Goal: Information Seeking & Learning: Learn about a topic

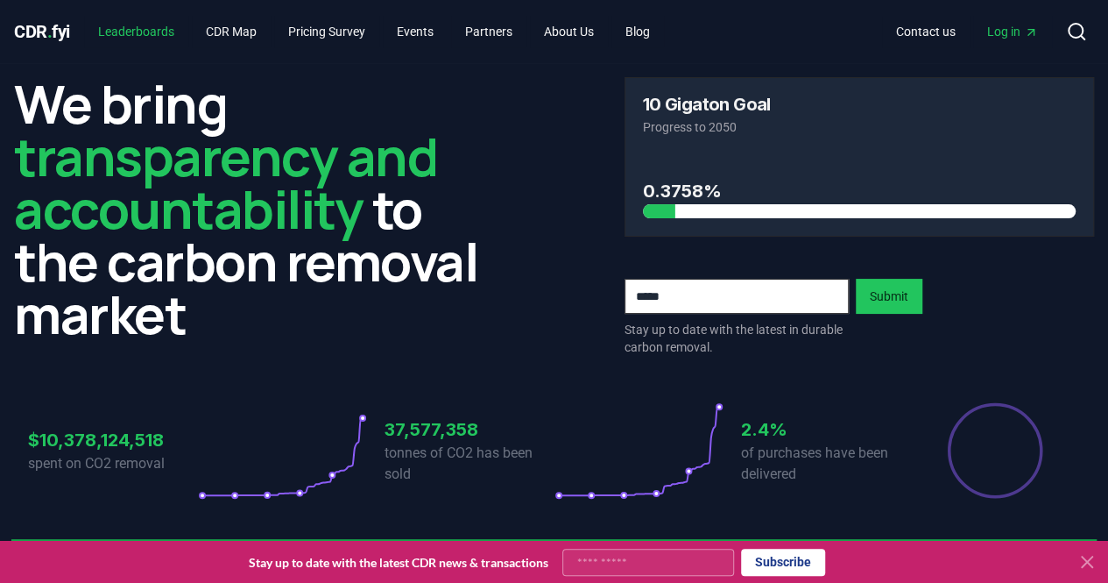
click at [168, 34] on link "Leaderboards" at bounding box center [136, 32] width 104 height 32
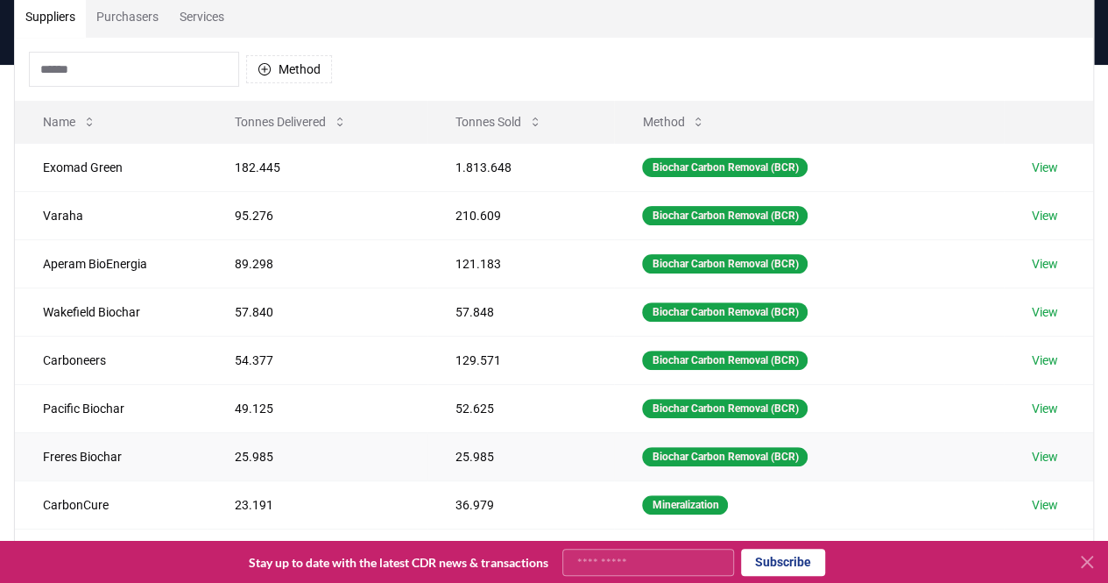
scroll to position [175, 0]
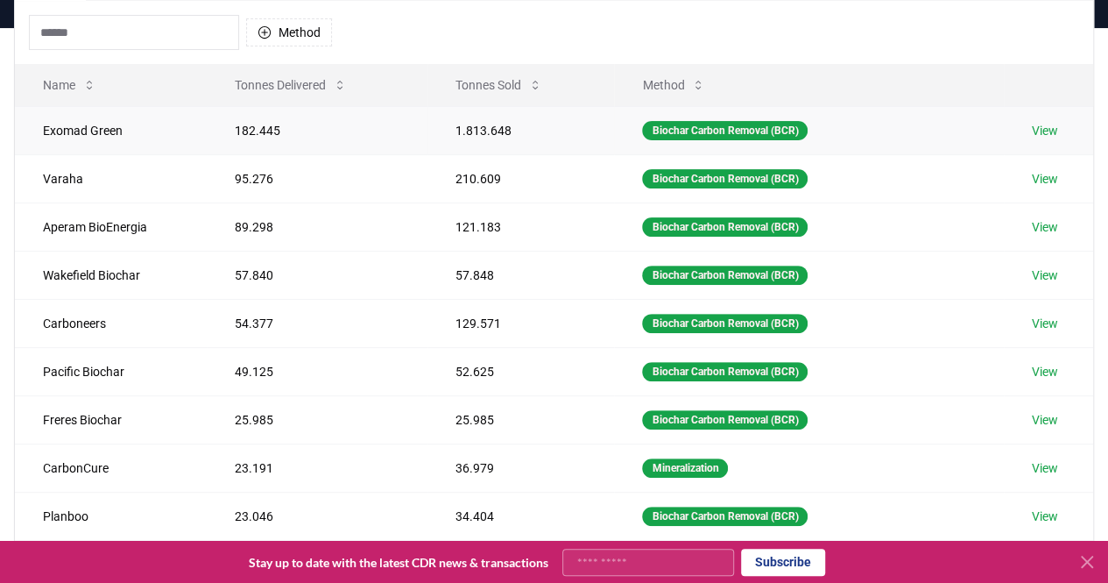
click at [253, 136] on td "182.445" at bounding box center [317, 130] width 221 height 48
click at [490, 138] on td "1.813.648" at bounding box center [522, 130] width 188 height 48
click at [487, 128] on td "1.813.648" at bounding box center [522, 130] width 188 height 48
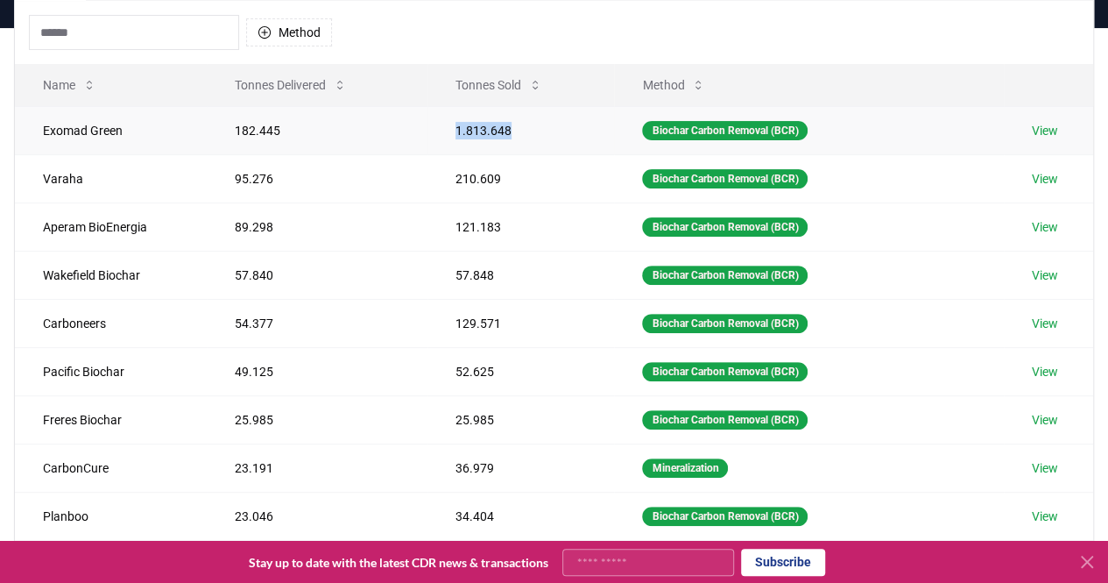
click at [487, 128] on td "1.813.648" at bounding box center [522, 130] width 188 height 48
copy td "1.813.648"
click at [1052, 269] on link "View" at bounding box center [1045, 275] width 26 height 18
click at [1043, 267] on link "View" at bounding box center [1045, 275] width 26 height 18
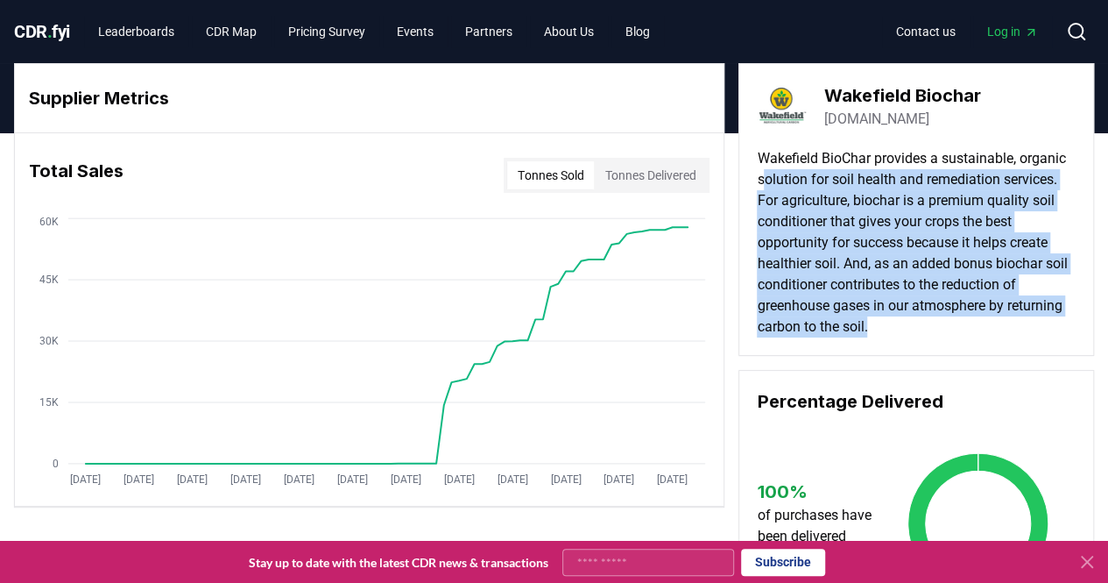
drag, startPoint x: 922, startPoint y: 312, endPoint x: 762, endPoint y: 187, distance: 202.8
click at [762, 187] on p "Wakefield BioChar provides a sustainable, organic solution for soil health and …" at bounding box center [916, 242] width 319 height 189
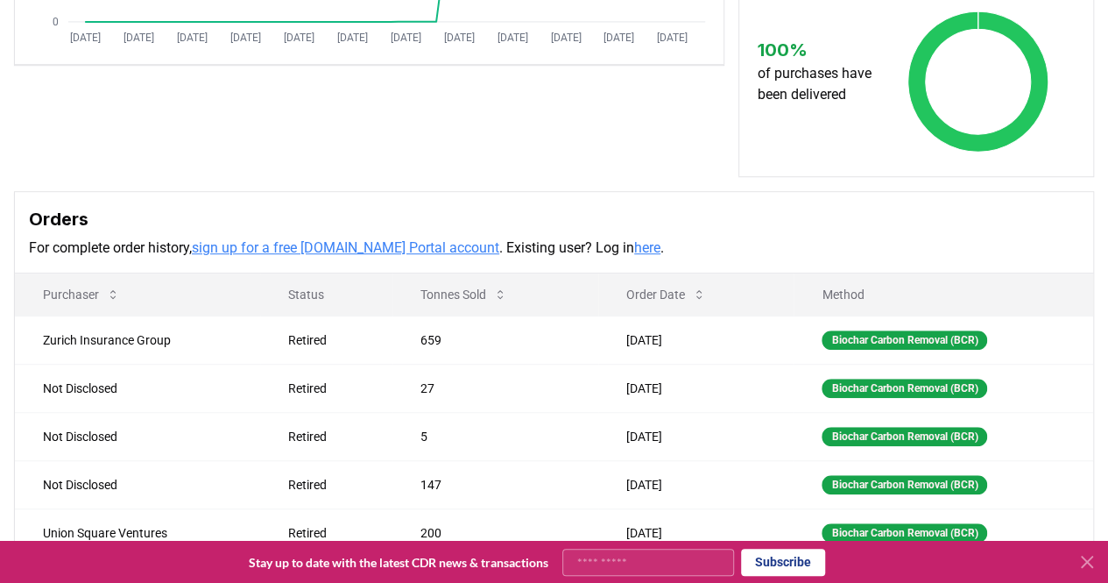
scroll to position [613, 0]
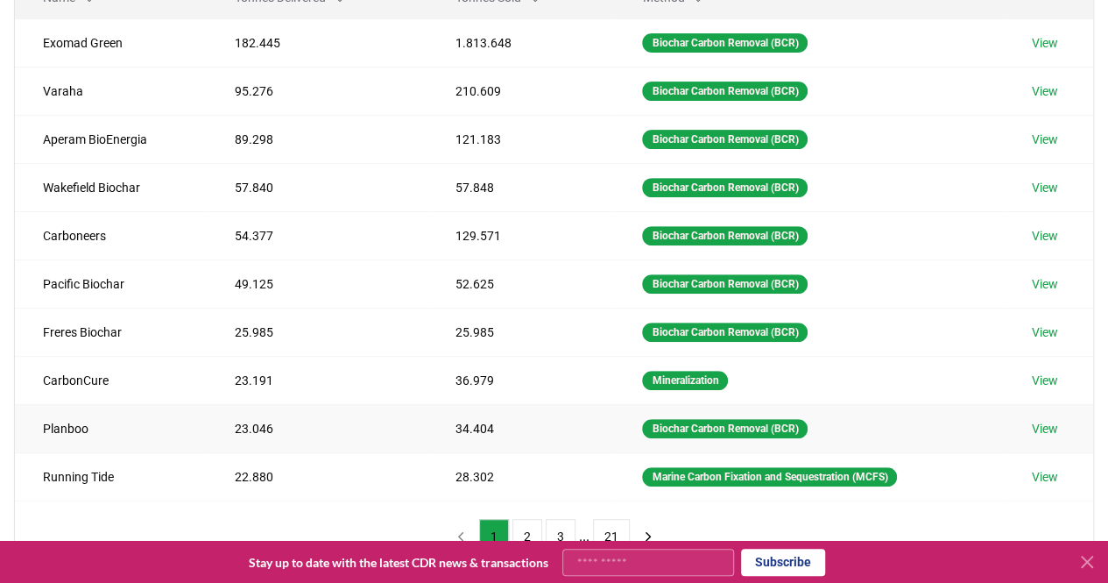
scroll to position [175, 0]
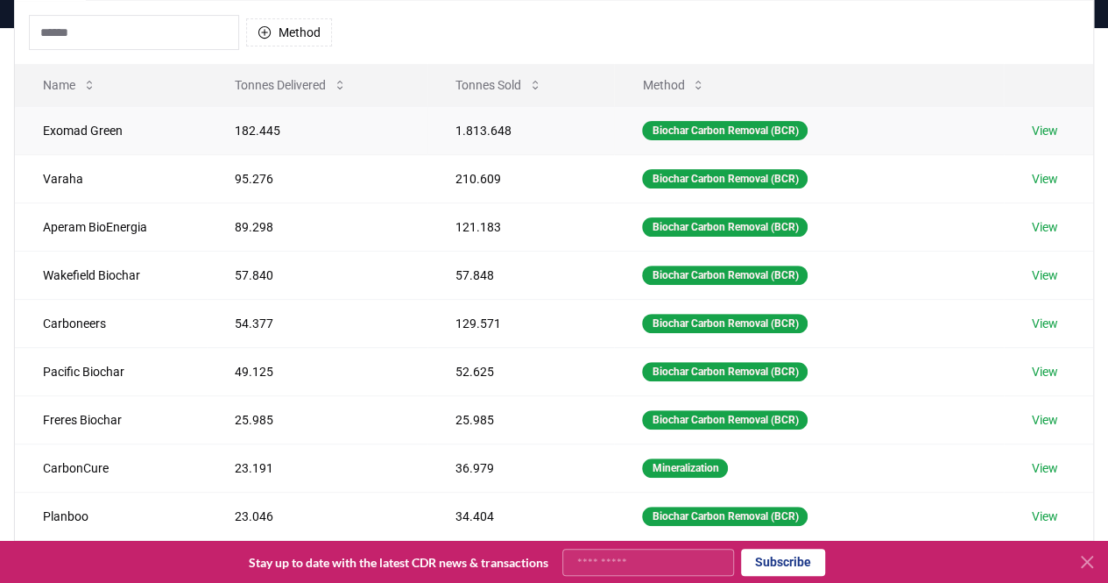
click at [1059, 130] on link "View" at bounding box center [1045, 131] width 26 height 18
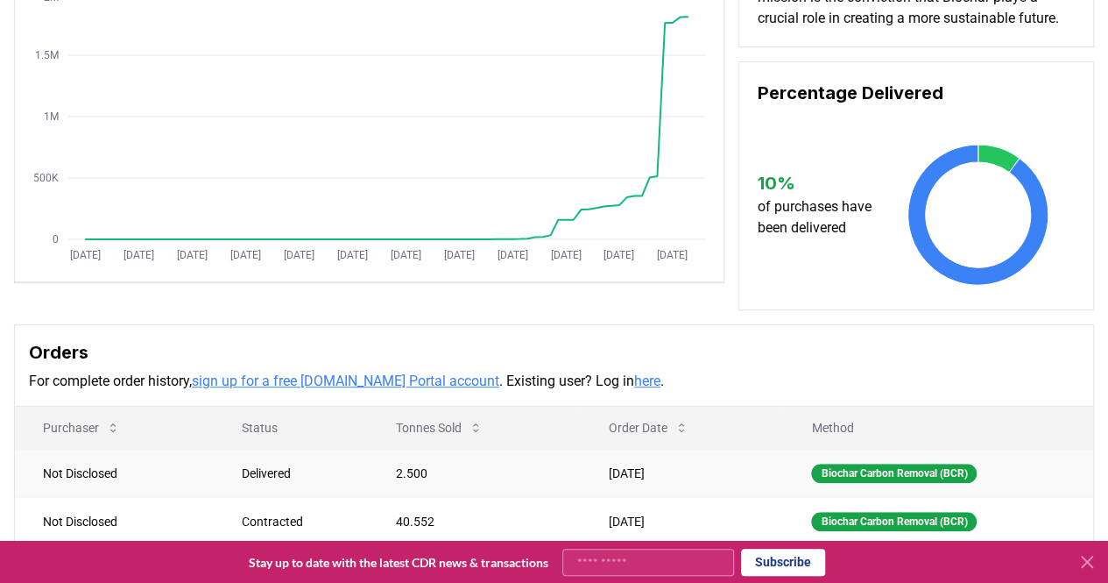
scroll to position [263, 0]
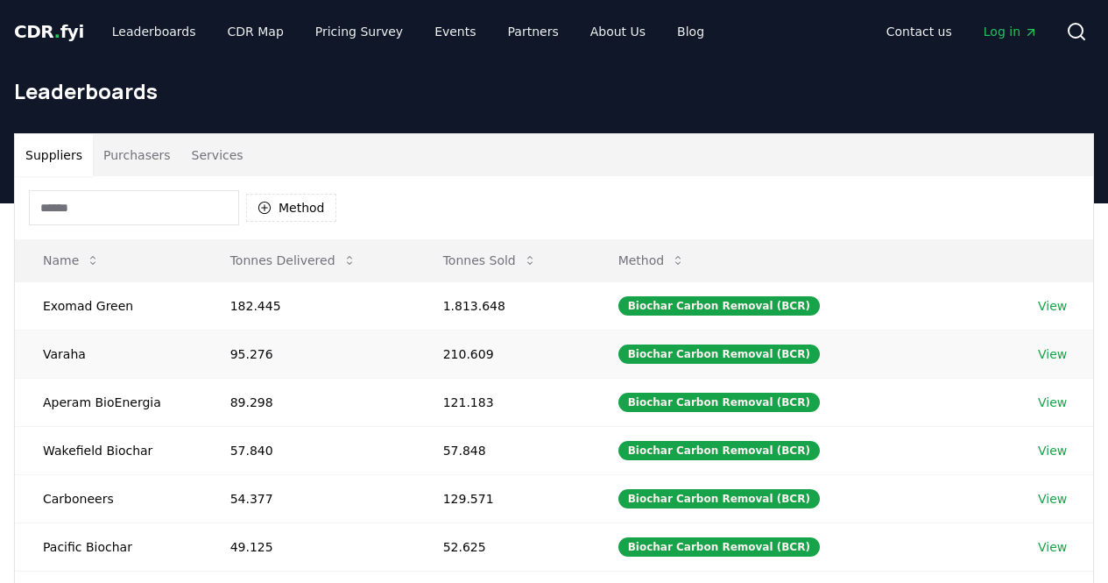
scroll to position [175, 0]
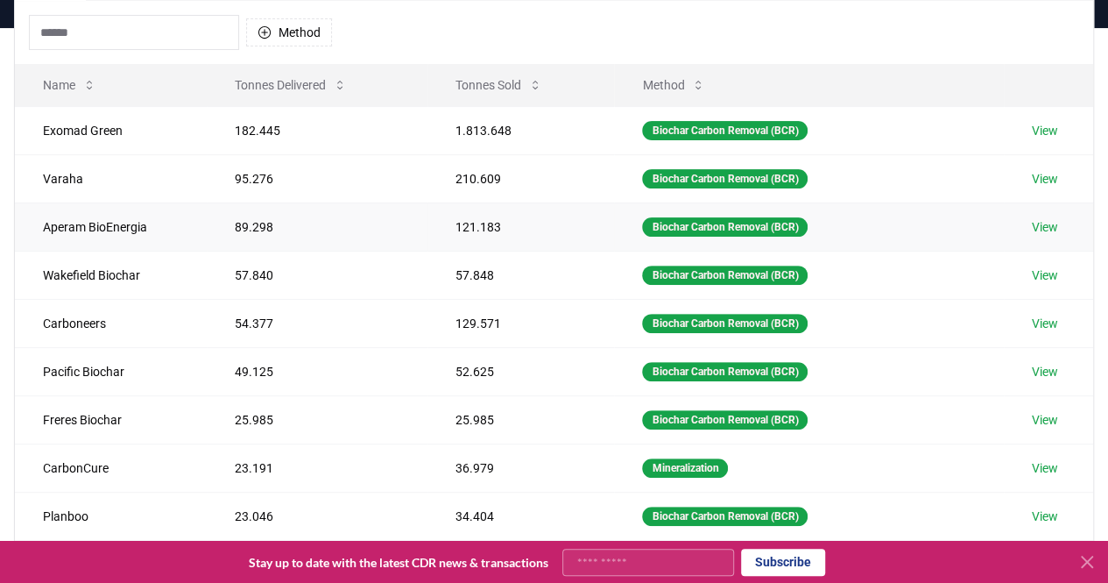
click at [107, 229] on td "Aperam BioEnergia" at bounding box center [111, 226] width 192 height 48
click at [484, 130] on td "1.813.648" at bounding box center [522, 130] width 188 height 48
click at [484, 129] on td "1.813.648" at bounding box center [522, 130] width 188 height 48
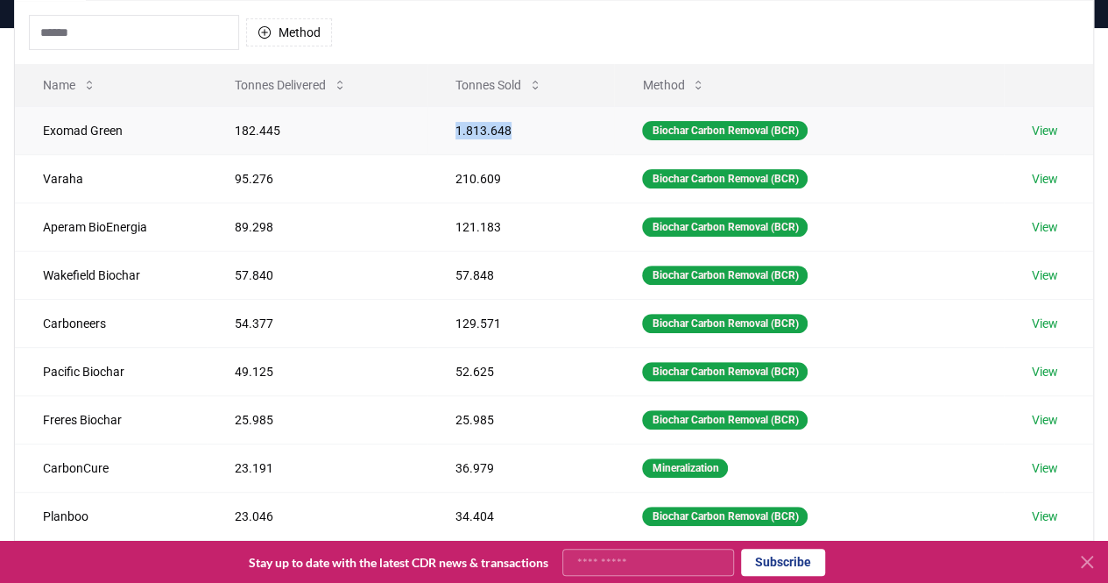
click at [484, 129] on td "1.813.648" at bounding box center [522, 130] width 188 height 48
copy td "1.813.648"
click at [545, 69] on button "Tonnes Sold" at bounding box center [499, 84] width 115 height 35
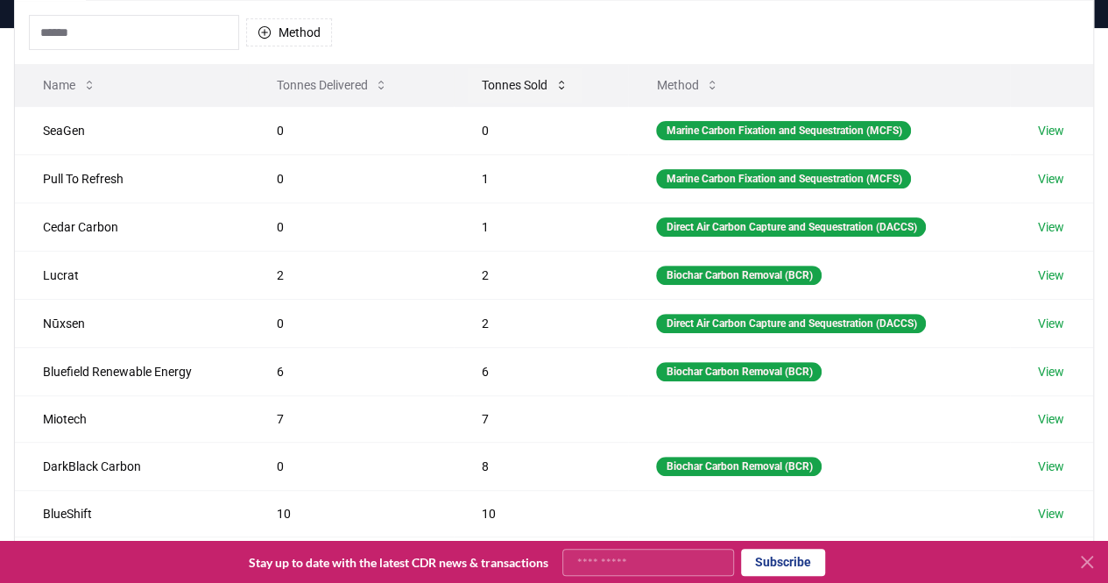
click at [537, 80] on button "Tonnes Sold" at bounding box center [525, 84] width 115 height 35
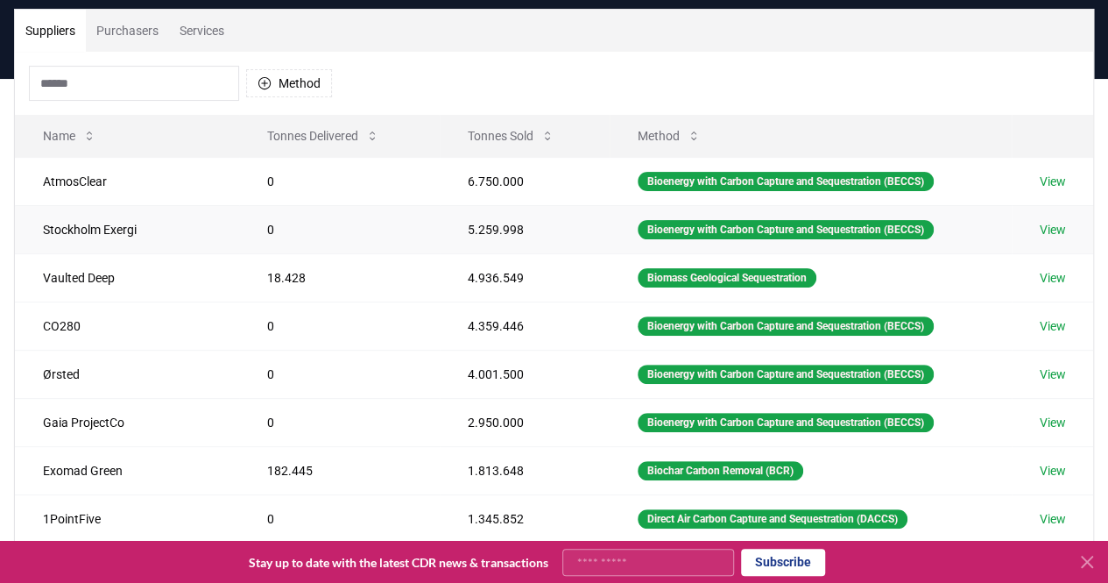
scroll to position [88, 0]
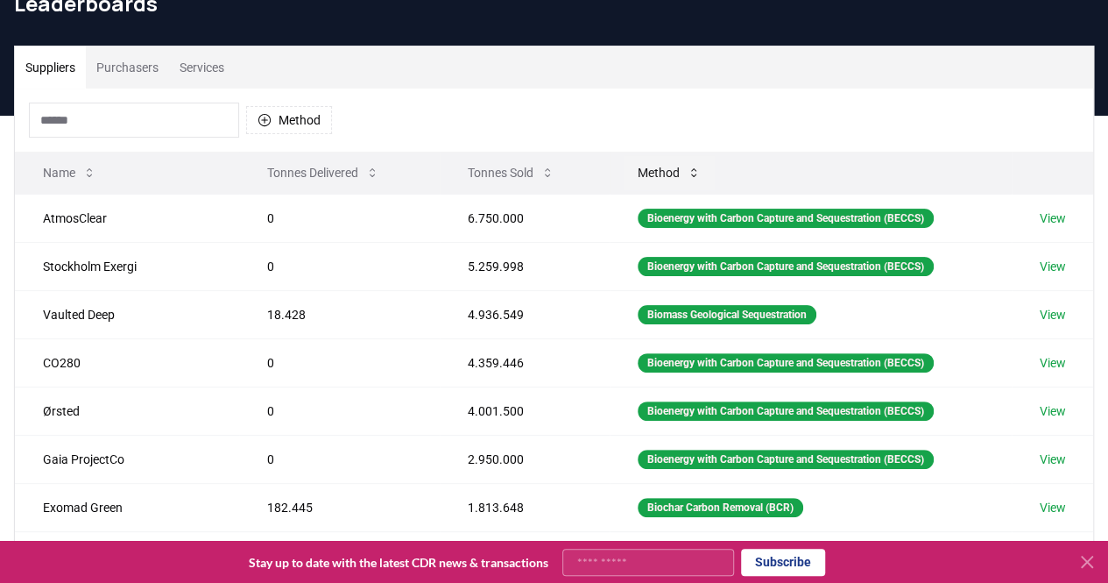
click at [624, 161] on button "Method" at bounding box center [669, 172] width 91 height 35
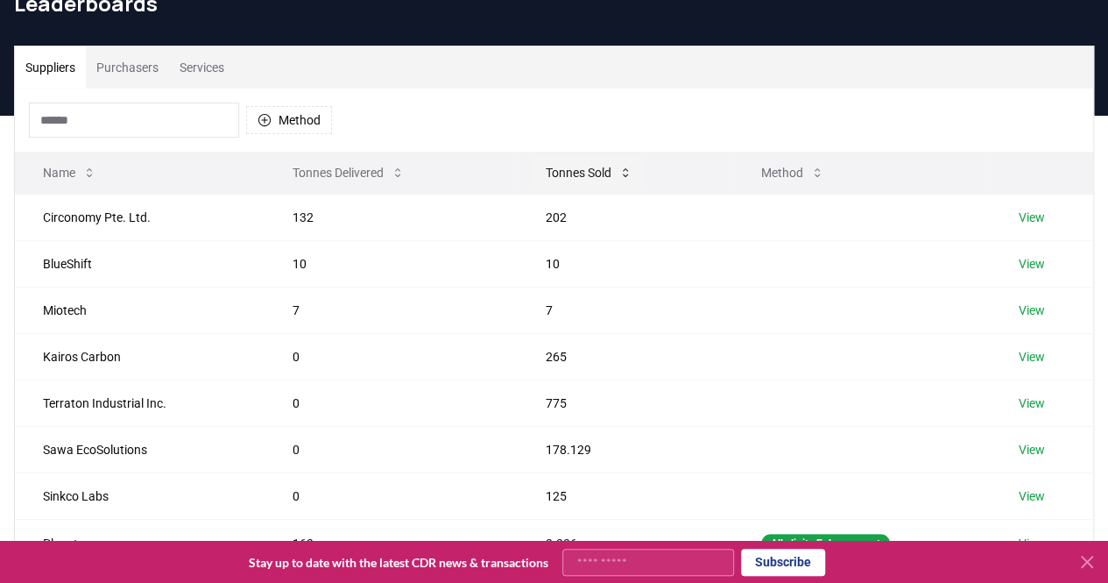
click at [627, 176] on icon at bounding box center [626, 173] width 14 height 14
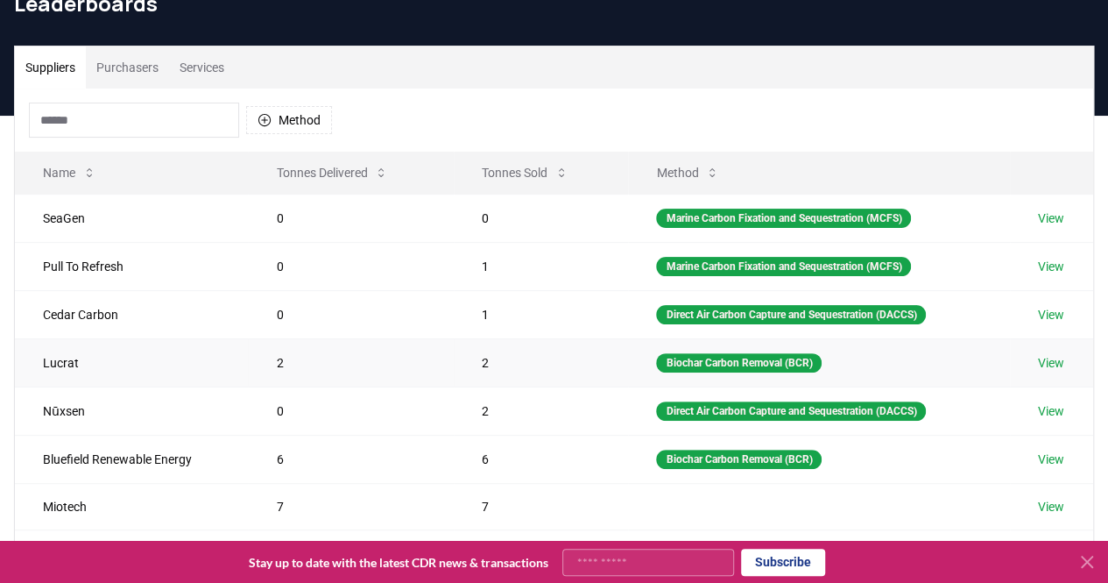
scroll to position [175, 0]
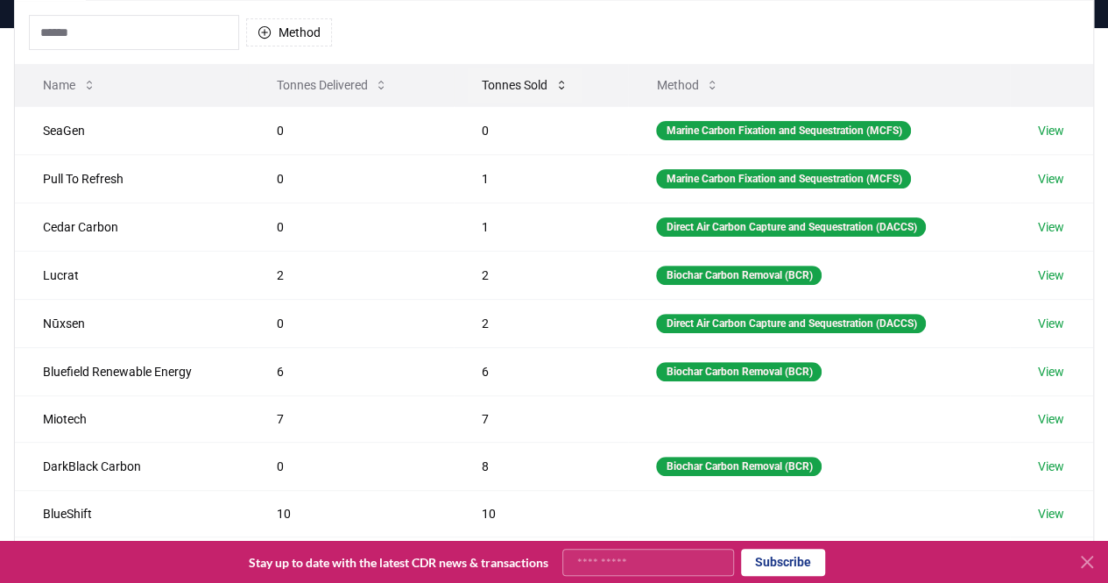
click at [525, 85] on button "Tonnes Sold" at bounding box center [525, 84] width 115 height 35
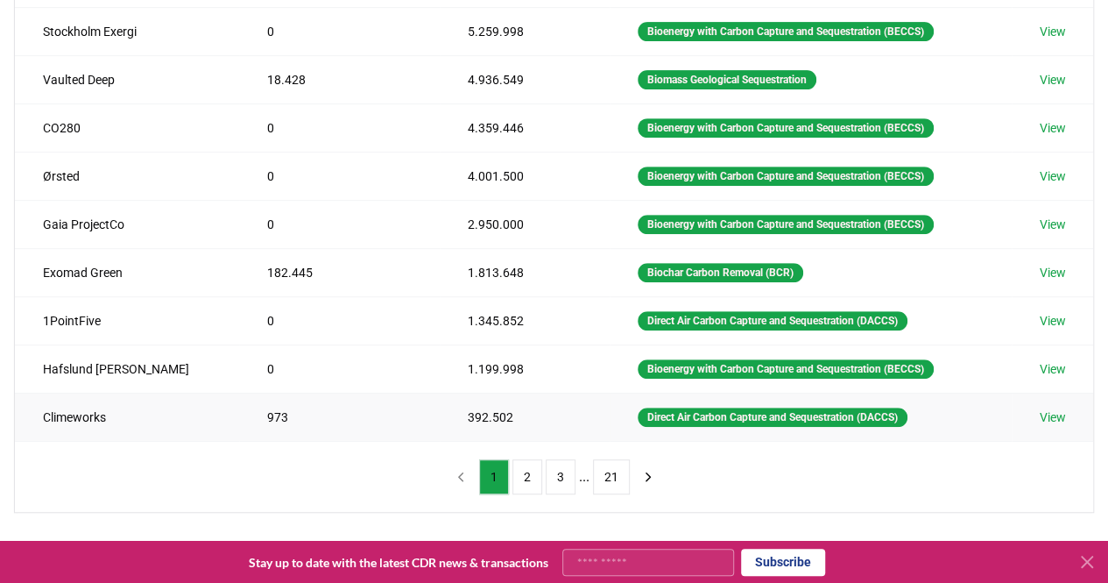
scroll to position [351, 0]
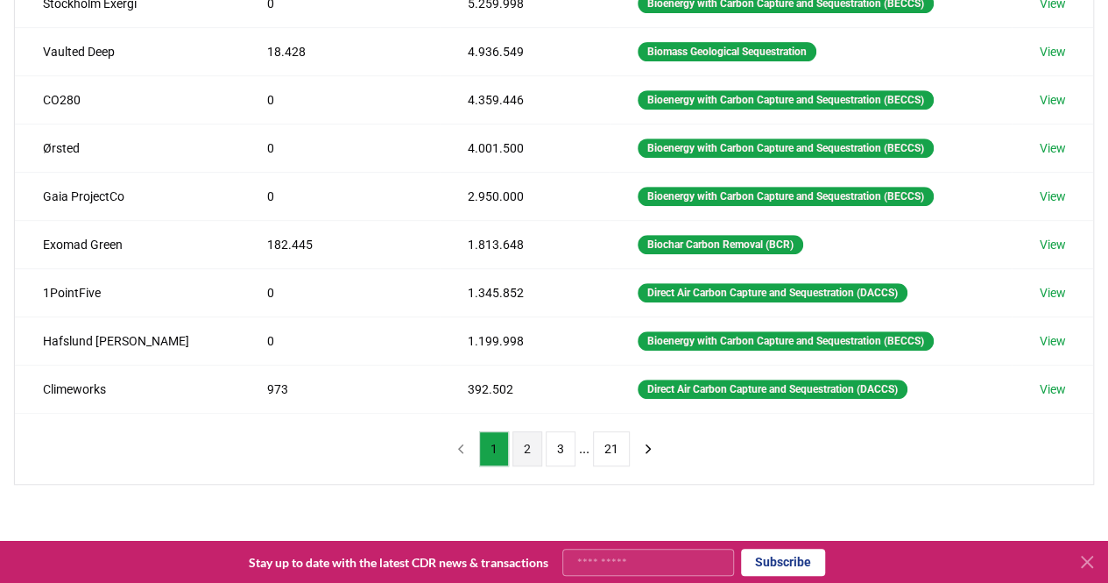
click at [521, 444] on button "2" at bounding box center [528, 448] width 30 height 35
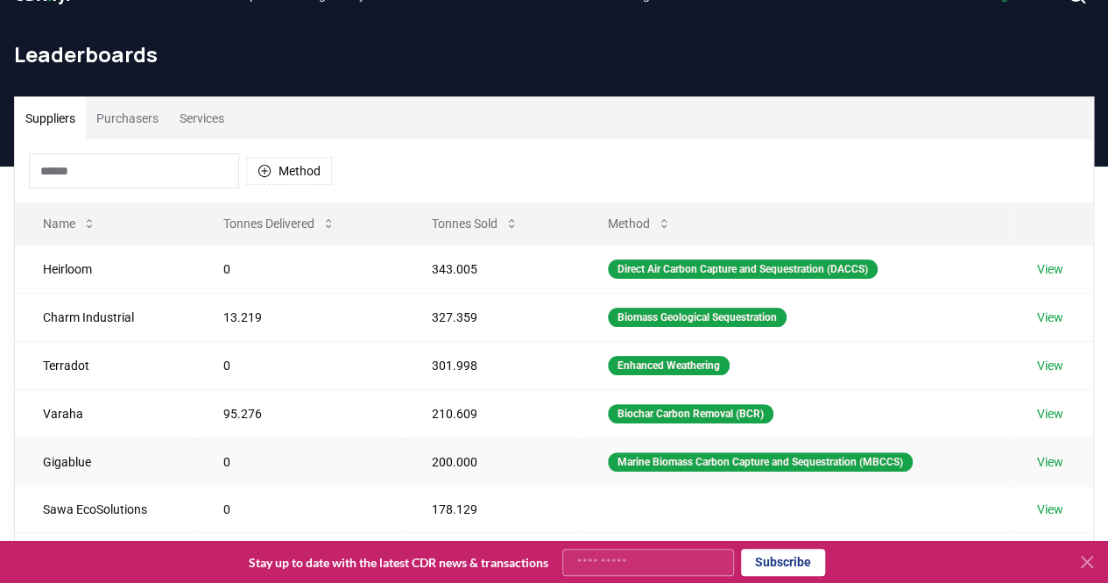
scroll to position [0, 0]
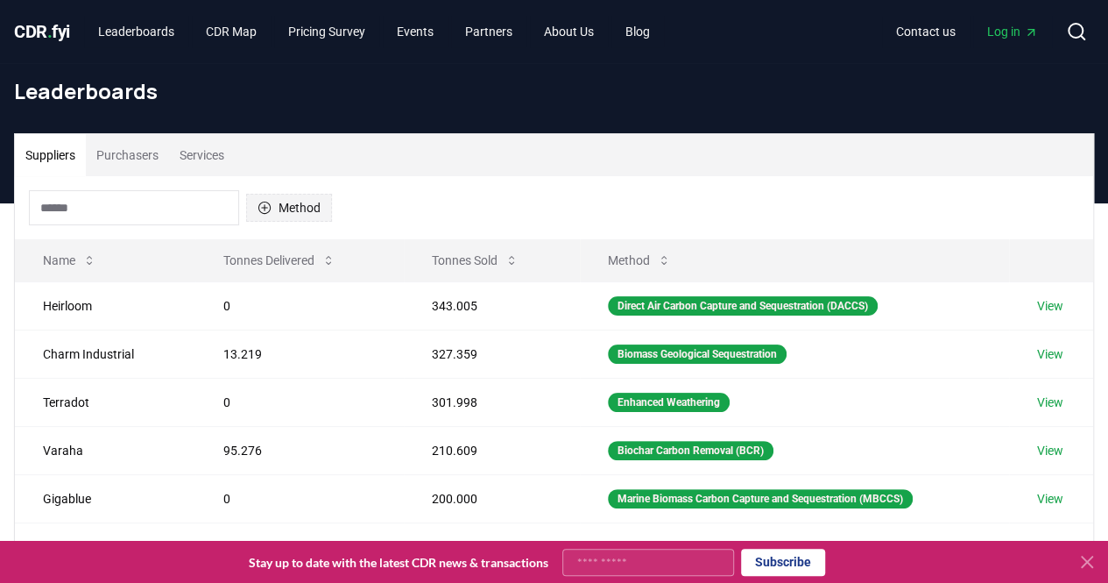
click at [261, 208] on icon "button" at bounding box center [265, 208] width 12 height 12
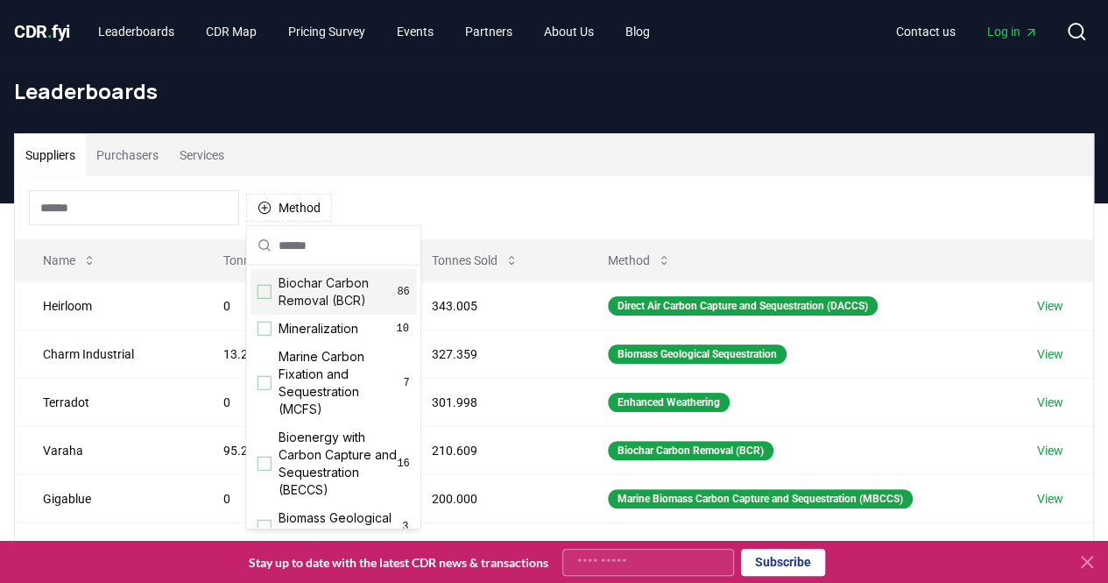
click at [265, 293] on div "Suggestions" at bounding box center [265, 292] width 14 height 14
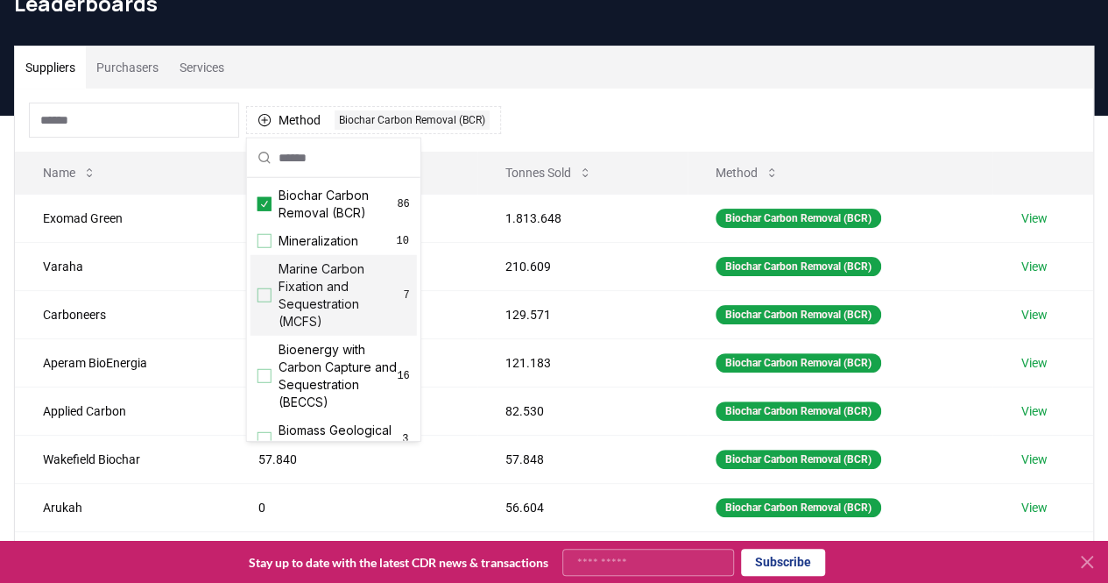
click at [673, 48] on div "Suppliers Purchasers Services" at bounding box center [554, 67] width 1079 height 42
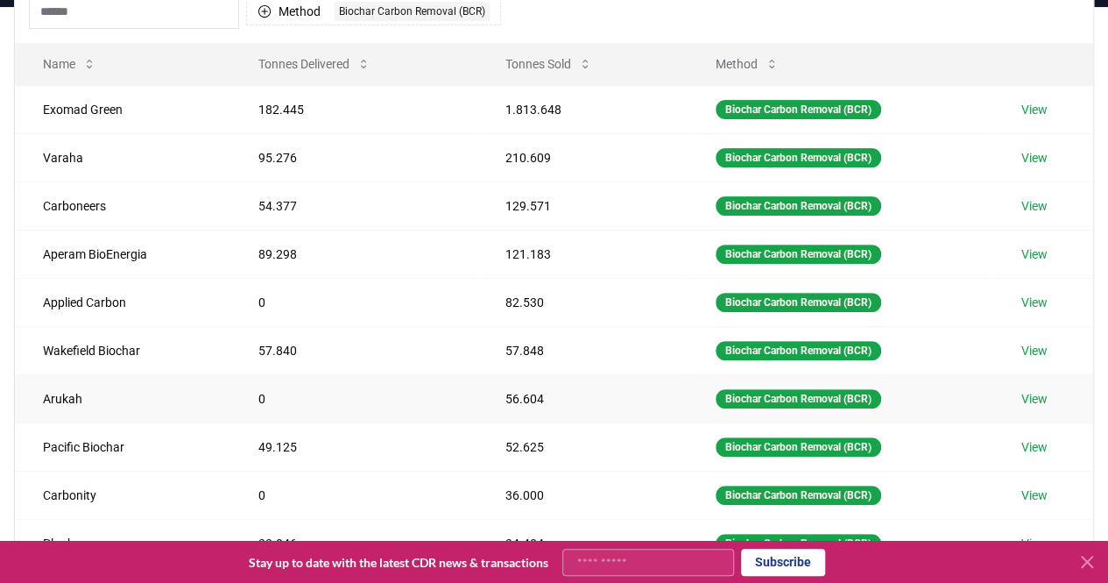
scroll to position [175, 0]
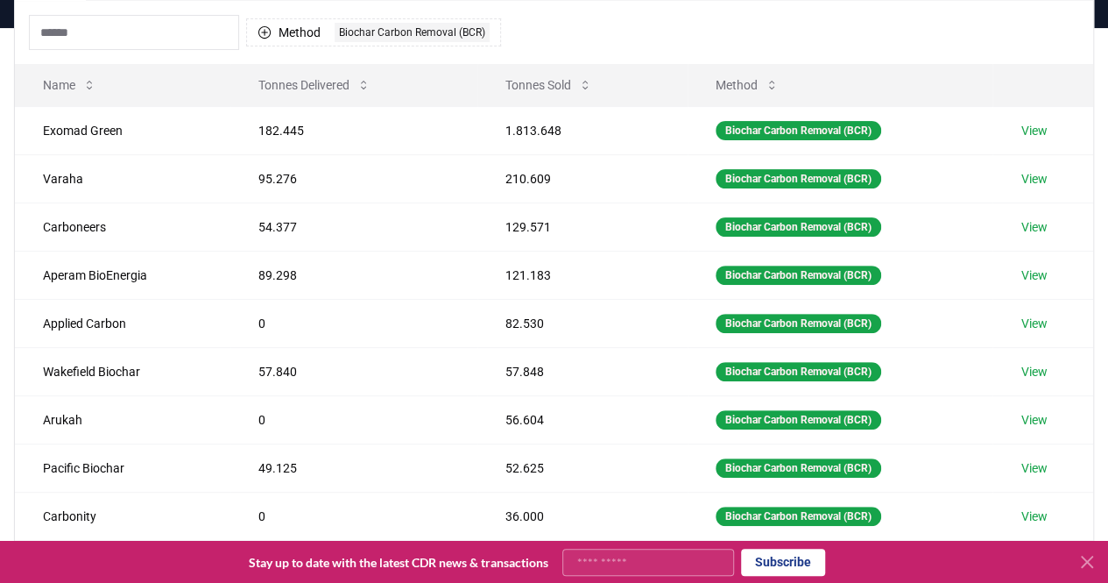
click at [202, 32] on input at bounding box center [134, 32] width 210 height 35
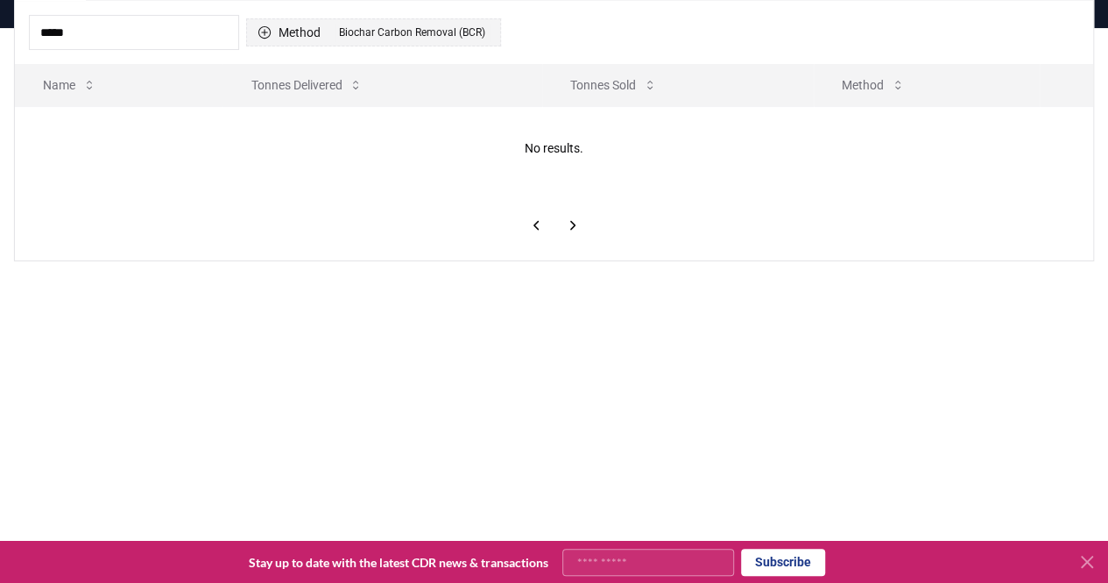
click at [415, 31] on div "Biochar Carbon Removal (BCR)" at bounding box center [412, 32] width 155 height 19
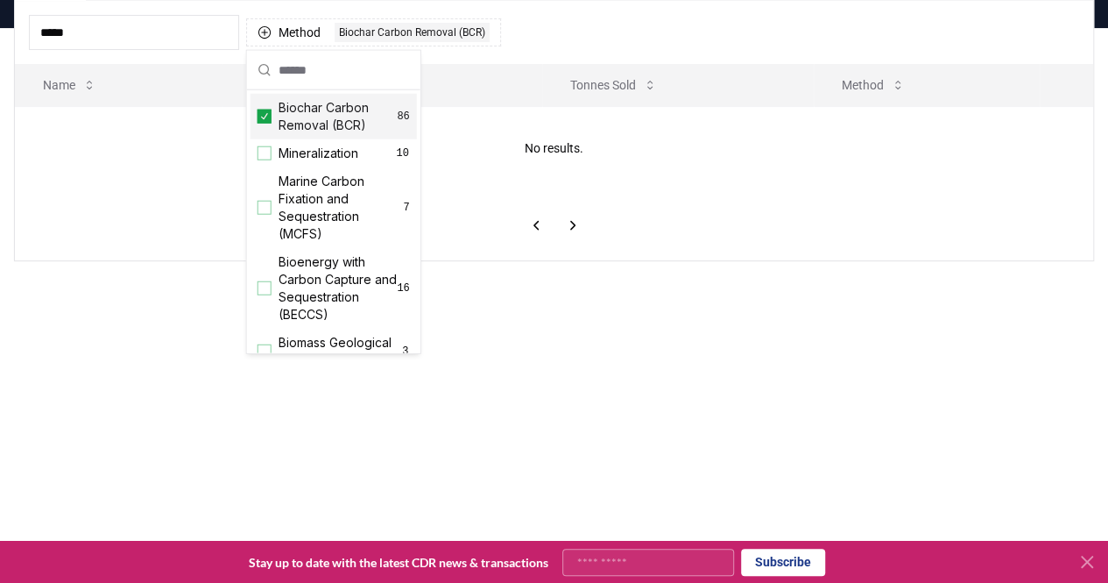
click at [272, 120] on div "Biochar Carbon Removal (BCR) 86" at bounding box center [334, 117] width 166 height 46
click at [195, 46] on input "*****" at bounding box center [134, 32] width 210 height 35
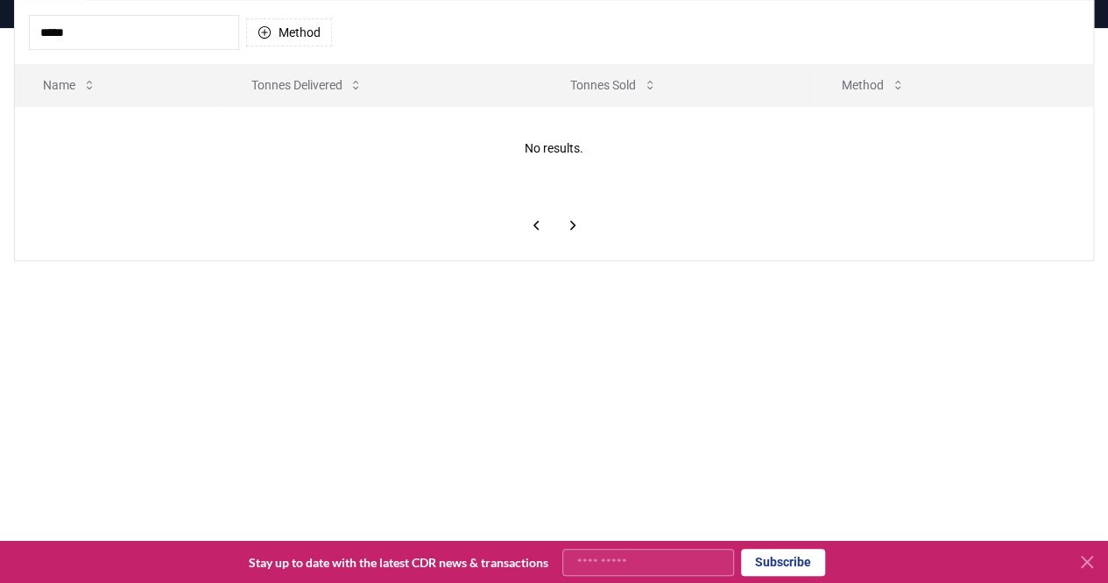
click at [205, 29] on input "*****" at bounding box center [134, 32] width 210 height 35
type input "*"
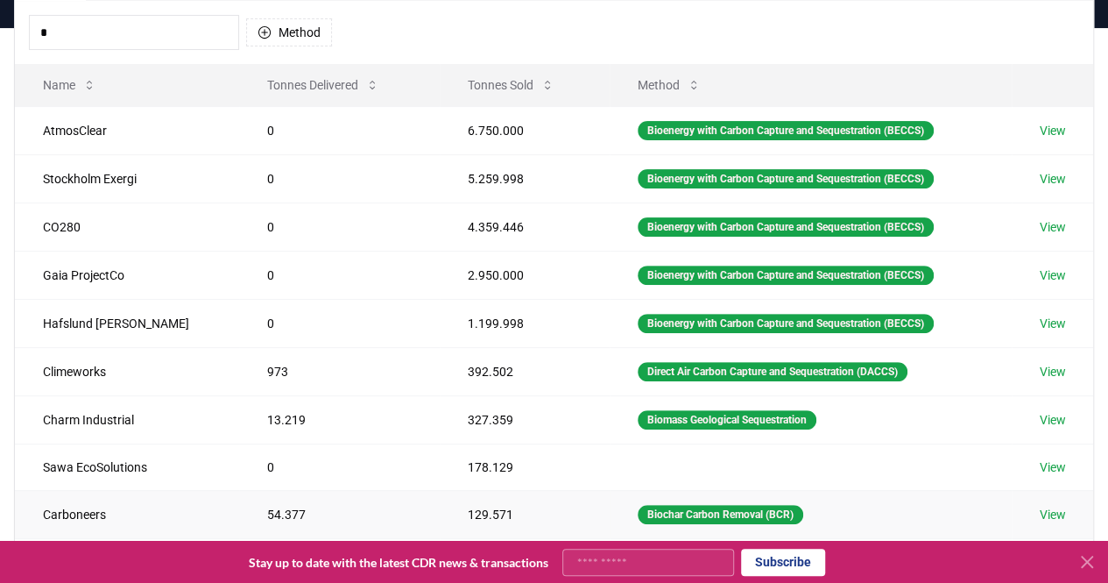
type input "*"
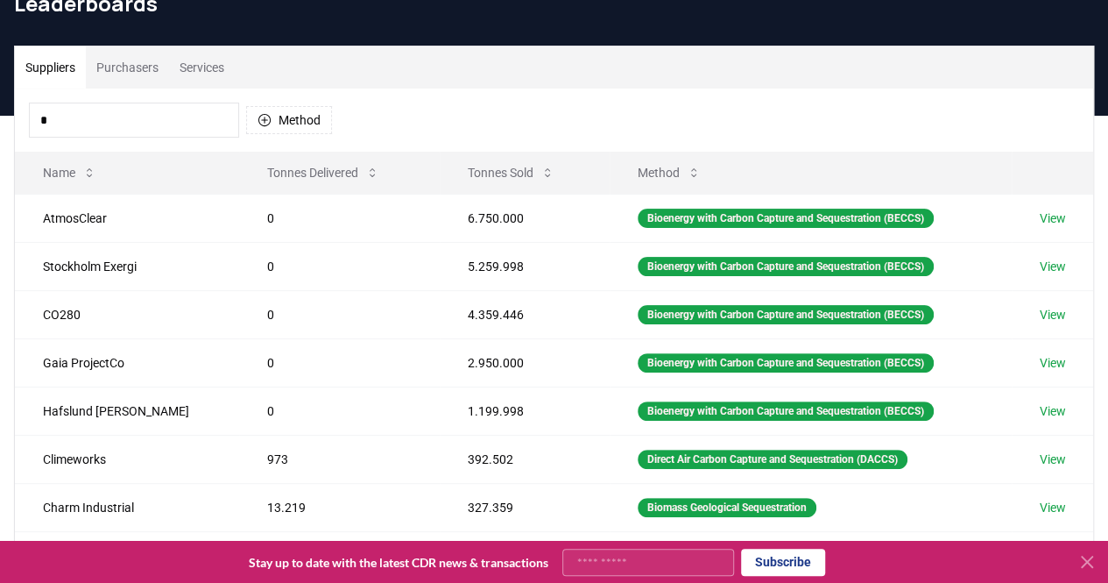
click at [284, 103] on div "* Method" at bounding box center [180, 120] width 303 height 35
click at [289, 124] on button "Method" at bounding box center [289, 120] width 86 height 28
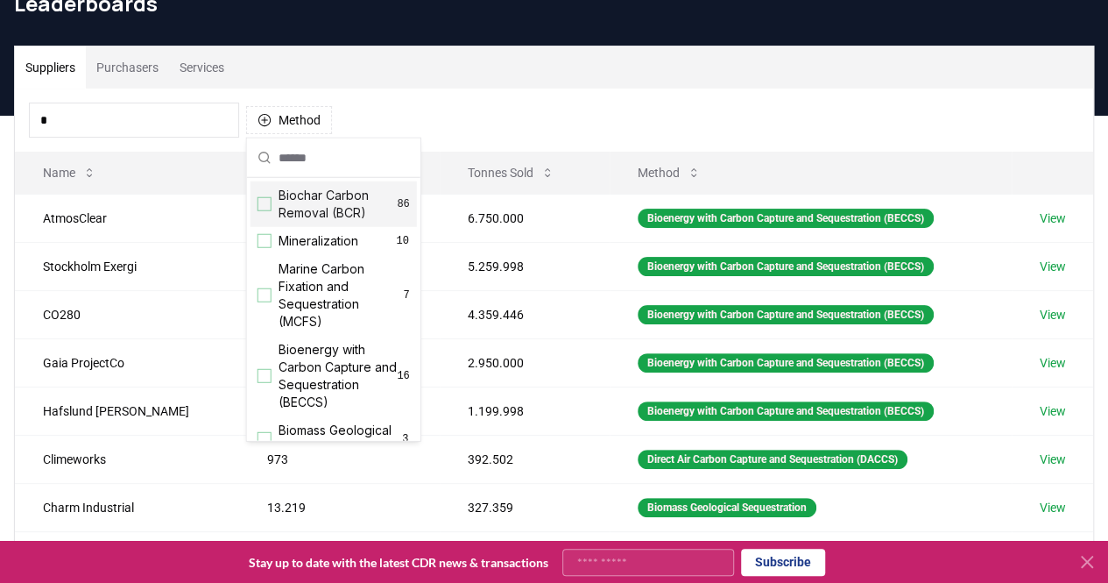
click at [315, 206] on span "Biochar Carbon Removal (BCR)" at bounding box center [338, 204] width 119 height 35
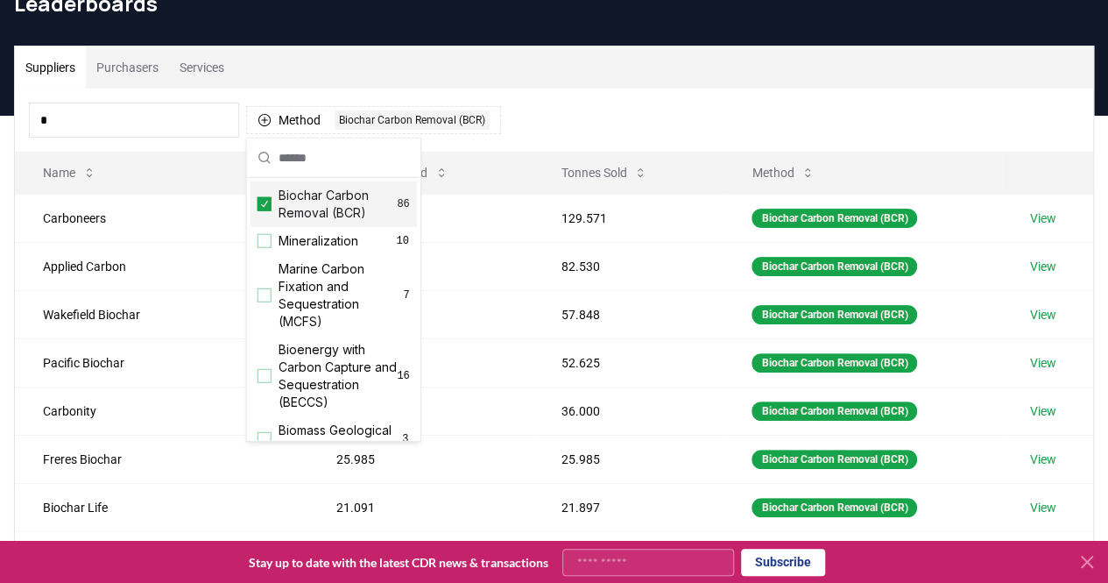
click at [224, 112] on input "*" at bounding box center [134, 120] width 210 height 35
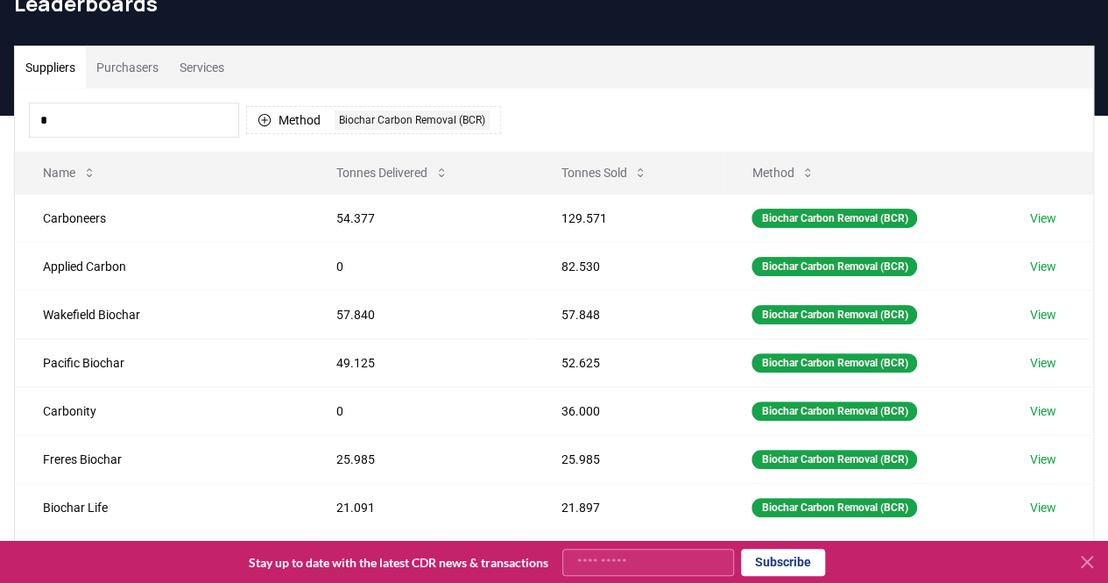
click at [224, 112] on input "*" at bounding box center [134, 120] width 210 height 35
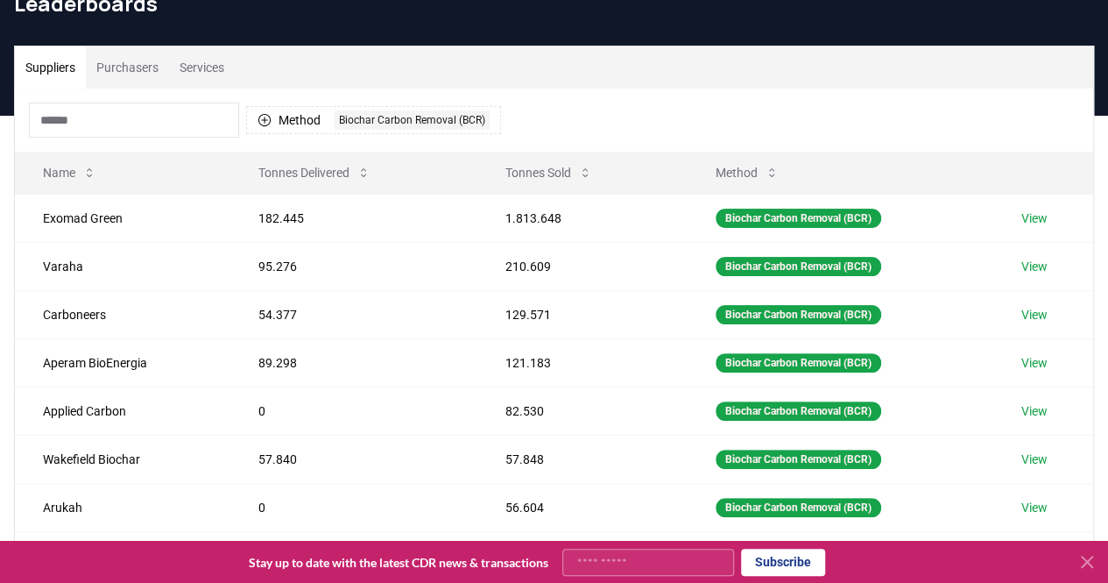
click at [711, 105] on div "Method 1 Biochar Carbon Removal (BCR)" at bounding box center [554, 120] width 1079 height 63
click at [335, 149] on div "Method 1 Biochar Carbon Removal (BCR)" at bounding box center [554, 120] width 1079 height 63
click at [329, 167] on button "Tonnes Delivered" at bounding box center [314, 172] width 140 height 35
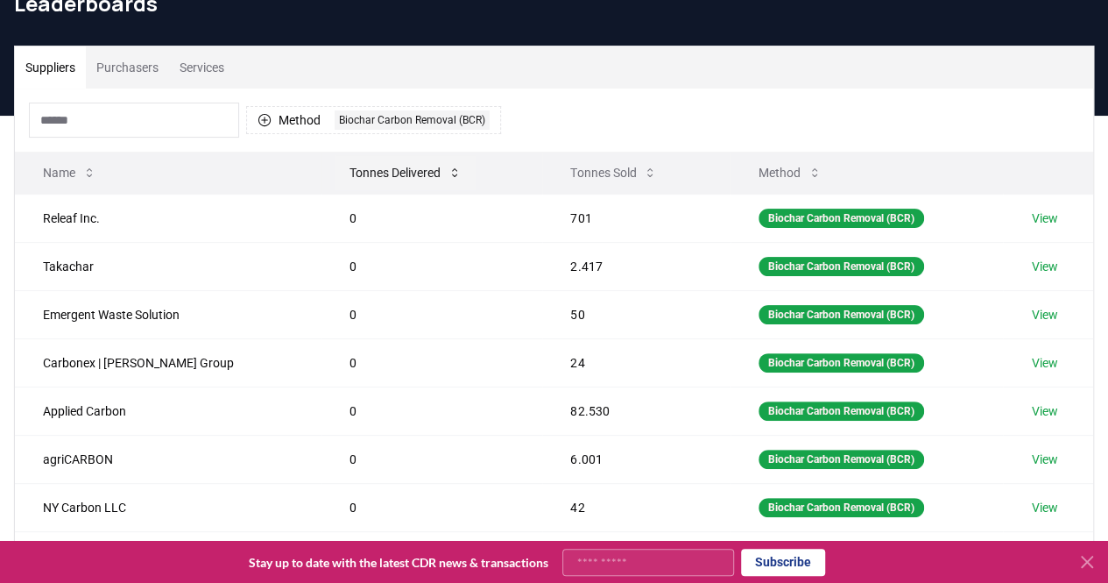
click at [336, 167] on button "Tonnes Delivered" at bounding box center [406, 172] width 140 height 35
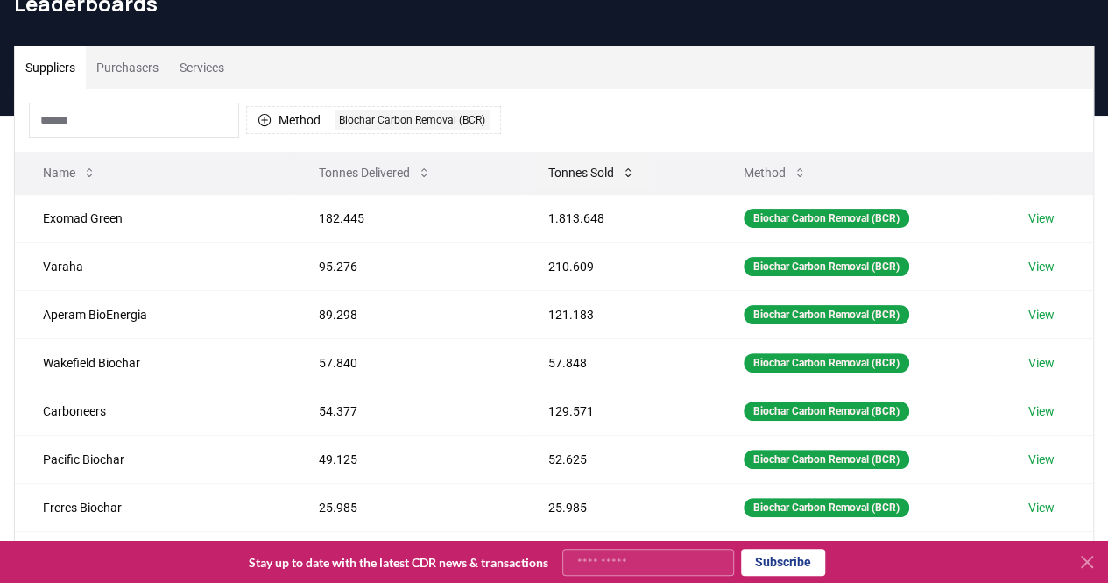
click at [561, 176] on button "Tonnes Sold" at bounding box center [592, 172] width 115 height 35
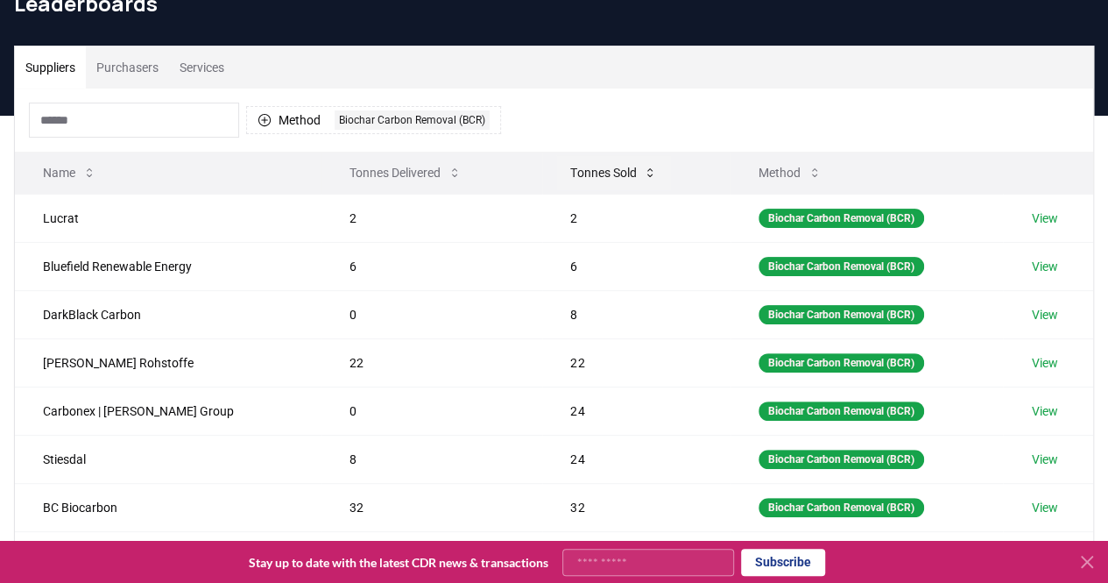
click at [561, 171] on button "Tonnes Sold" at bounding box center [613, 172] width 115 height 35
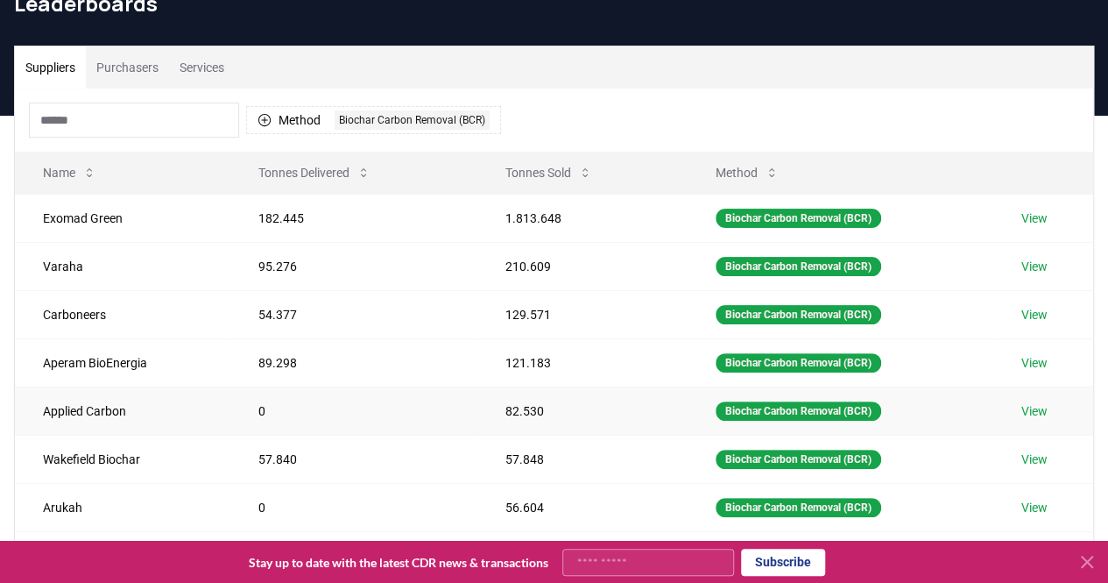
click at [77, 402] on td "Applied Carbon" at bounding box center [123, 410] width 216 height 48
copy td "Applied Carbon"
click at [122, 402] on td "Applied Carbon" at bounding box center [123, 410] width 216 height 48
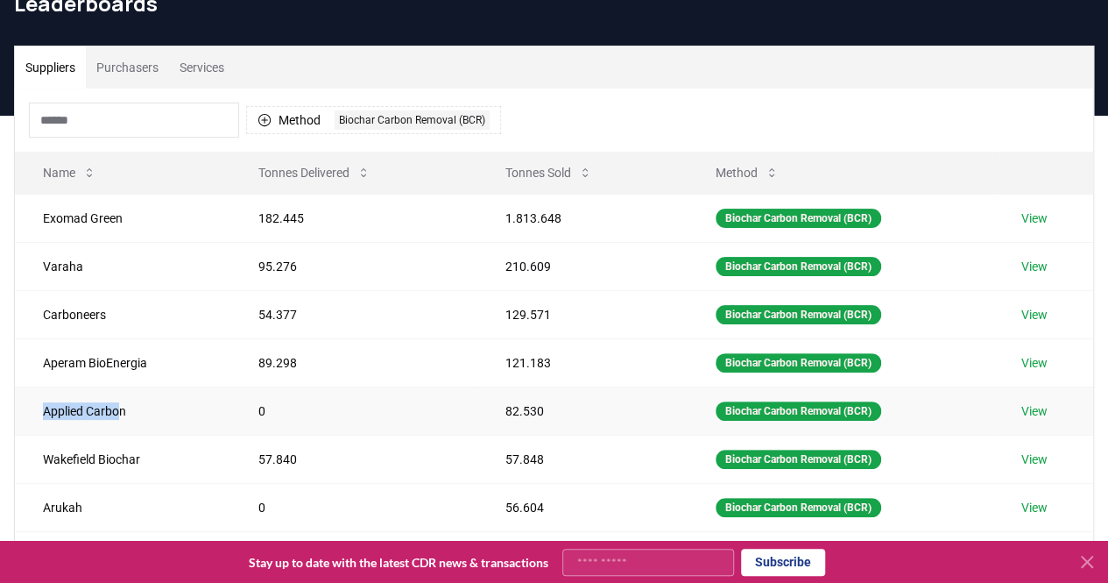
drag, startPoint x: 44, startPoint y: 401, endPoint x: 125, endPoint y: 404, distance: 81.5
click at [125, 404] on td "Applied Carbon" at bounding box center [123, 410] width 216 height 48
drag, startPoint x: 128, startPoint y: 404, endPoint x: 40, endPoint y: 407, distance: 87.7
click at [40, 407] on td "Applied Carbon" at bounding box center [123, 410] width 216 height 48
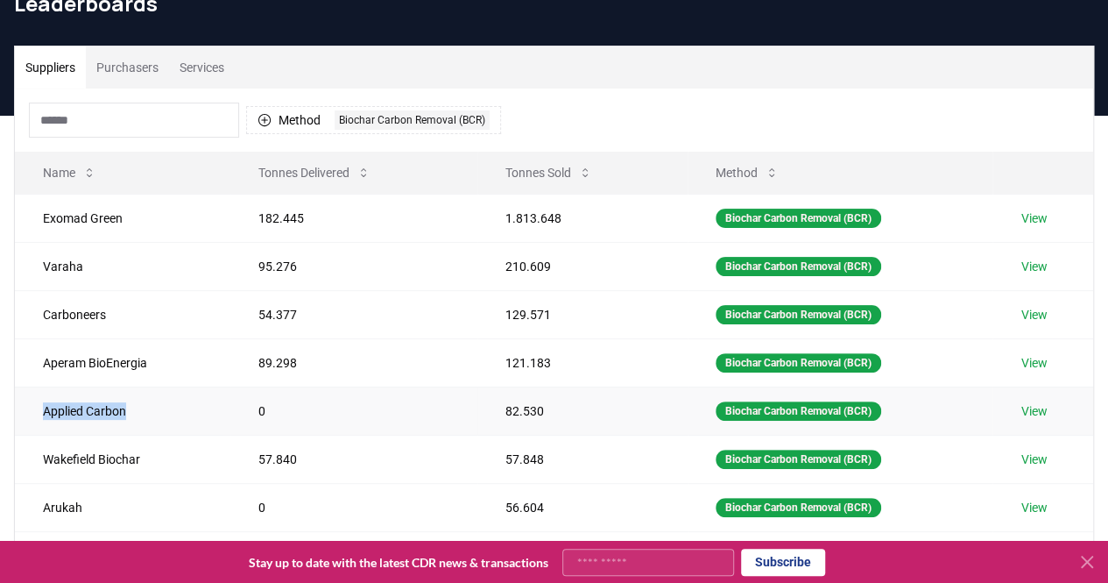
copy td "Applied Carbon"
click at [61, 362] on td "Aperam BioEnergia" at bounding box center [123, 362] width 216 height 48
copy td "Aperam BioEnergia"
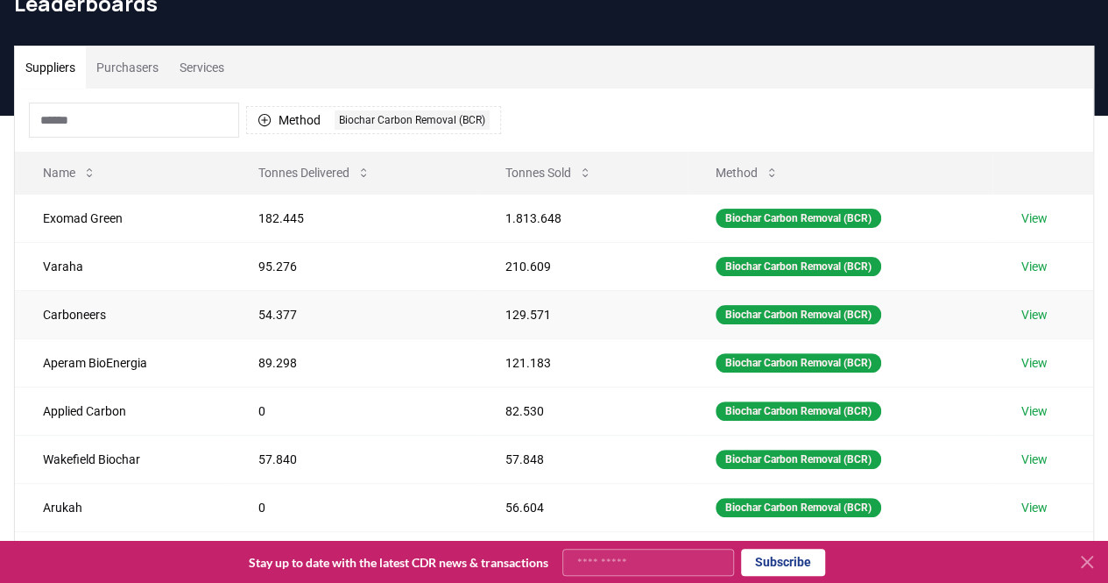
click at [71, 311] on td "Carboneers" at bounding box center [123, 314] width 216 height 48
copy td "Carboneers"
click at [62, 261] on td "Varaha" at bounding box center [123, 266] width 216 height 48
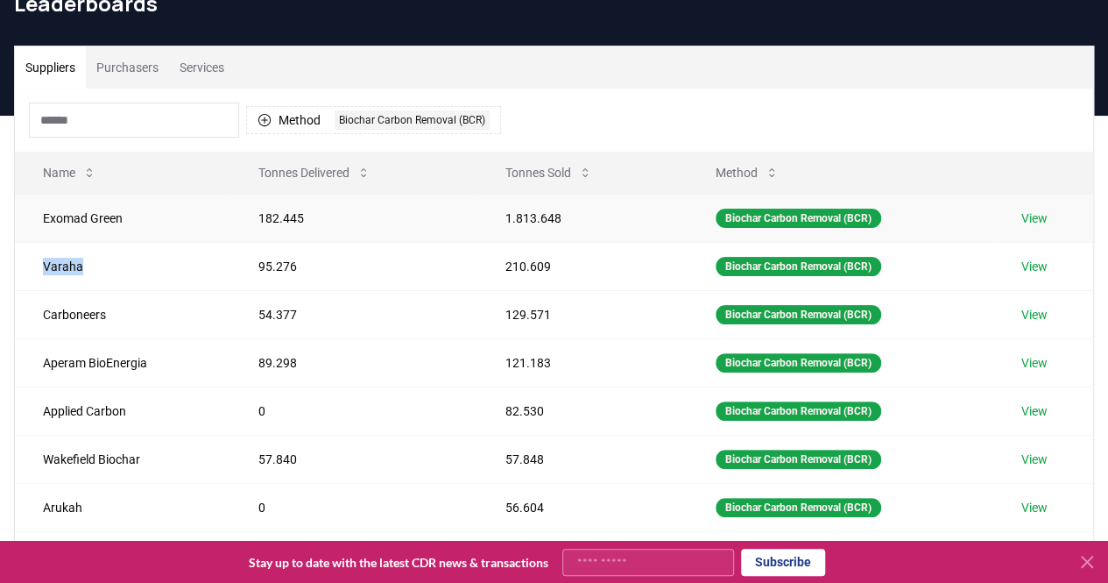
copy td "Varaha"
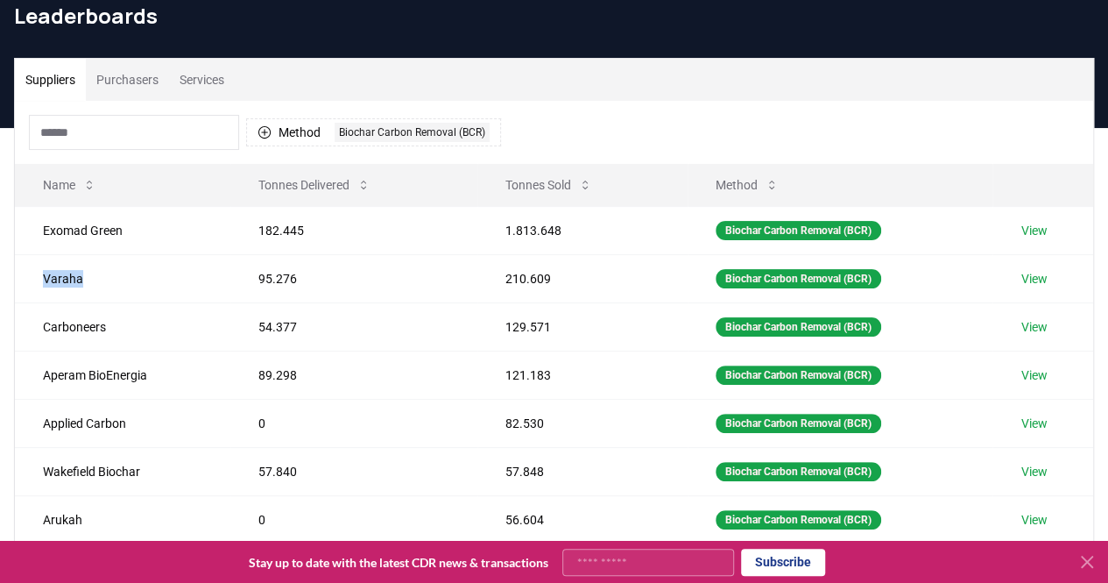
scroll to position [0, 0]
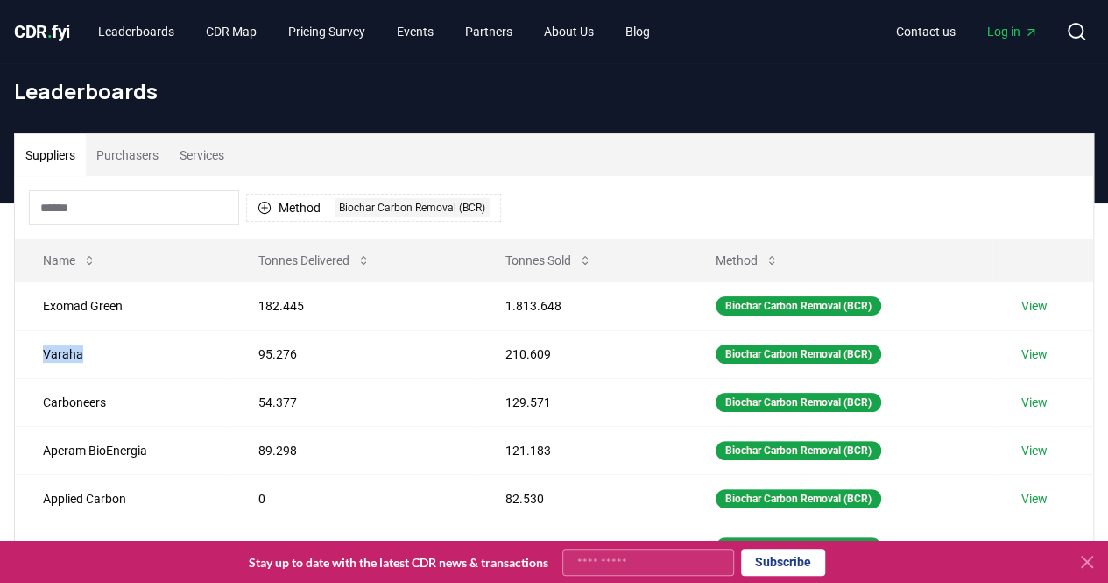
click at [926, 216] on div "Method 1 Biochar Carbon Removal (BCR)" at bounding box center [554, 207] width 1079 height 63
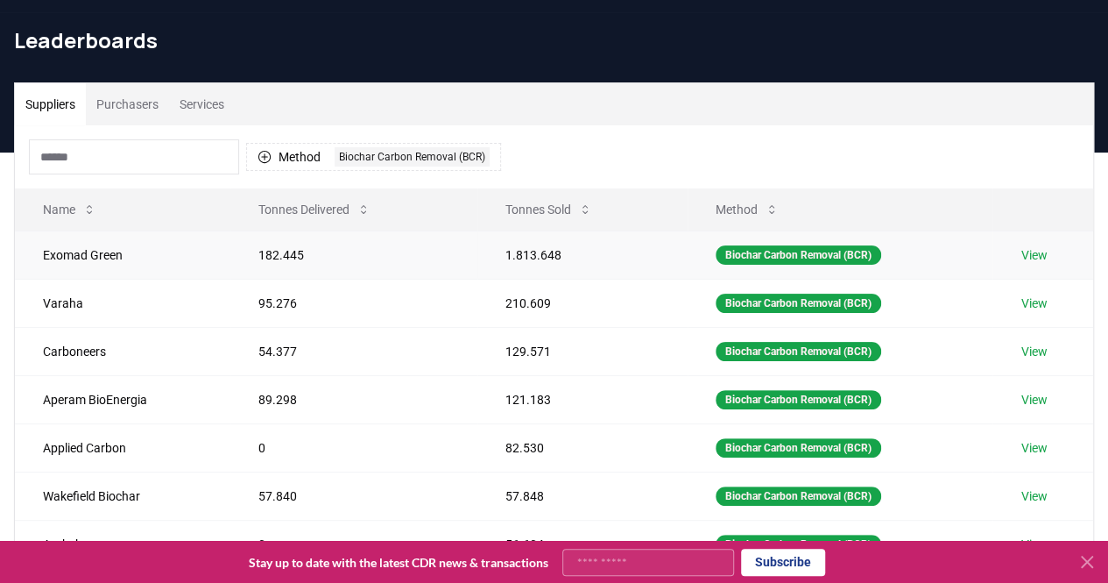
scroll to position [88, 0]
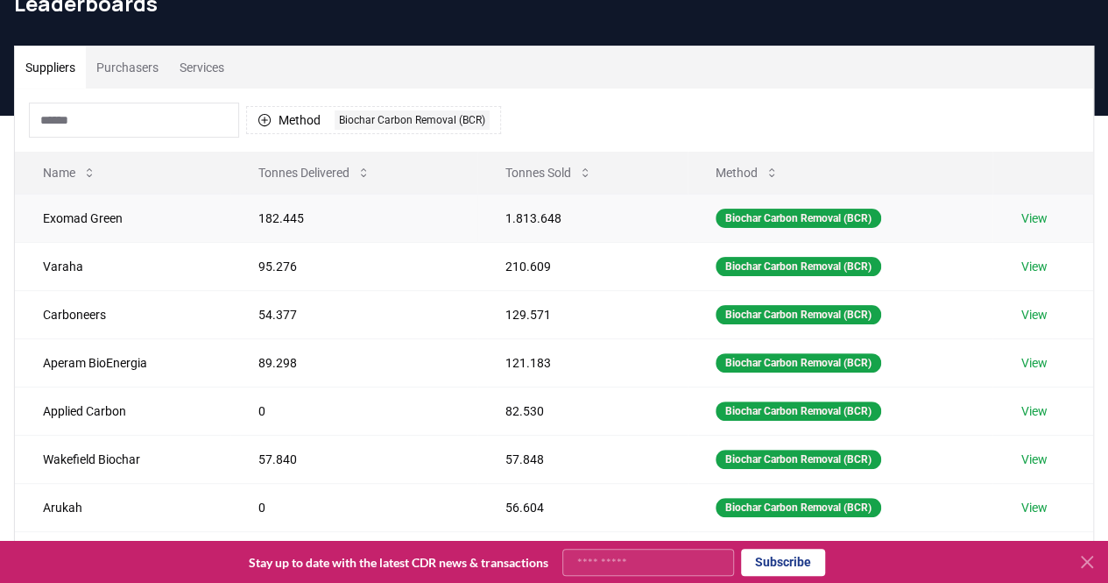
click at [277, 220] on td "182.445" at bounding box center [353, 218] width 247 height 48
copy td "182.445"
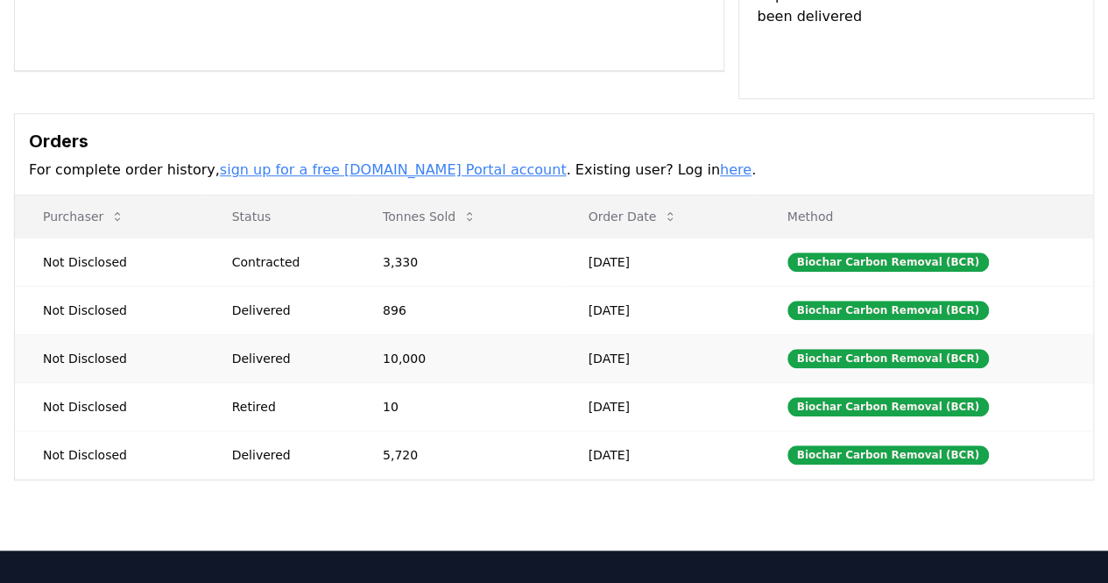
scroll to position [438, 0]
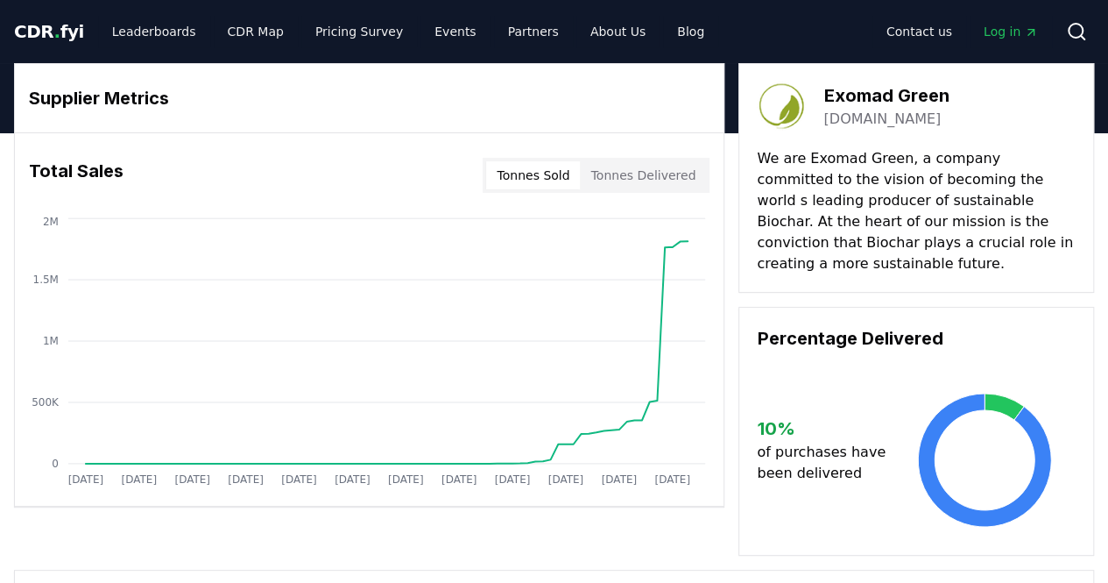
click at [571, 178] on button "Tonnes Sold" at bounding box center [533, 175] width 94 height 28
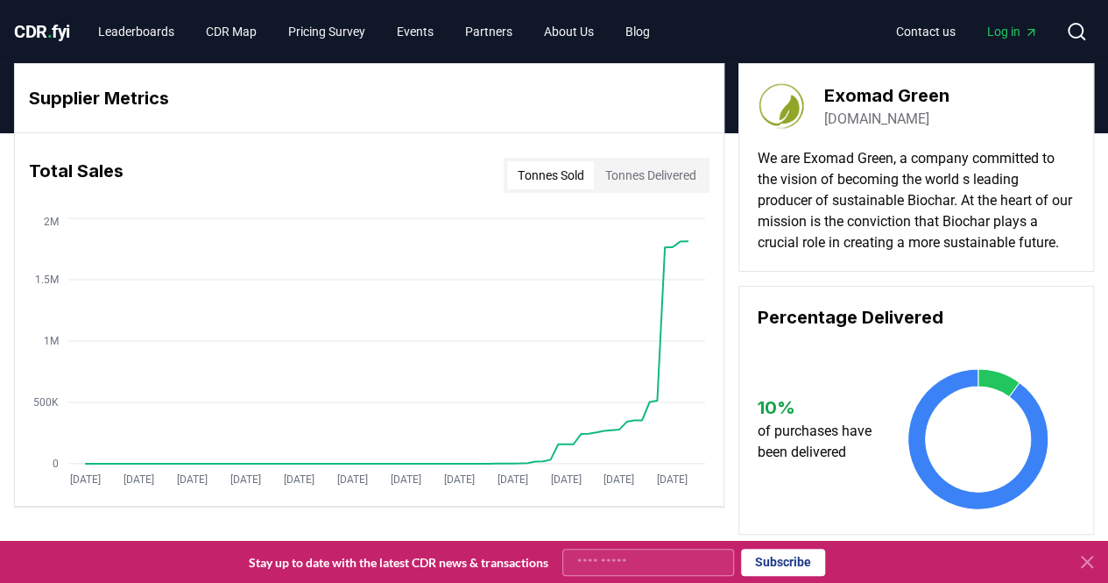
click at [988, 197] on p "We are Exomad Green, a company committed to the vision of becoming the world s …" at bounding box center [916, 200] width 319 height 105
click at [948, 237] on p "We are Exomad Green, a company committed to the vision of becoming the world s …" at bounding box center [916, 200] width 319 height 105
click at [961, 254] on div "Exomad Green exomadgreen.com We are Exomad Green, a company committed to the vi…" at bounding box center [917, 167] width 356 height 209
click at [885, 83] on h3 "Exomad Green" at bounding box center [886, 95] width 125 height 26
click at [885, 117] on link "exomadgreen.com" at bounding box center [876, 119] width 105 height 21
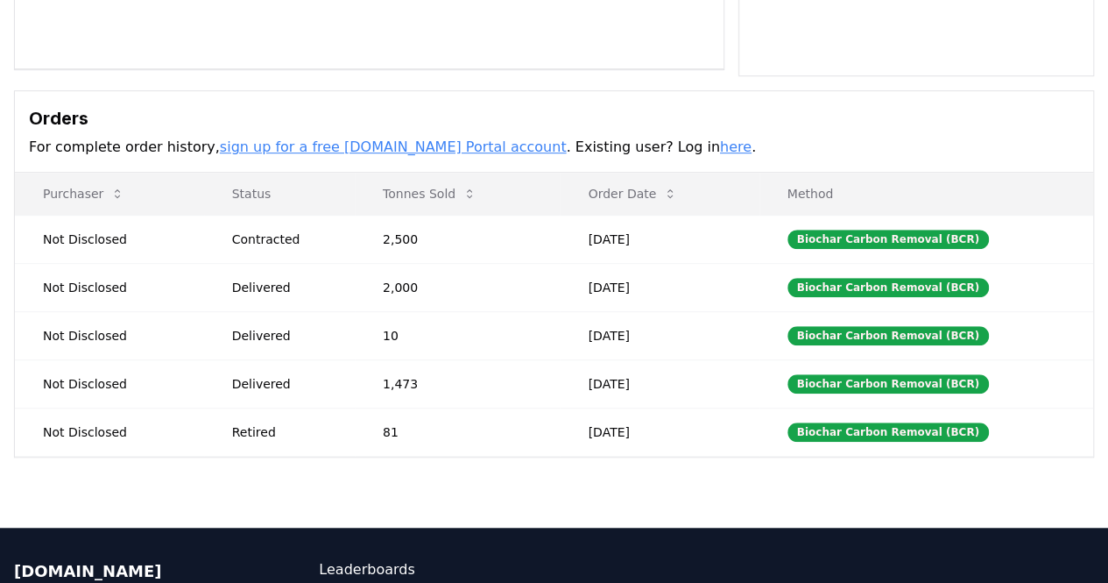
scroll to position [438, 0]
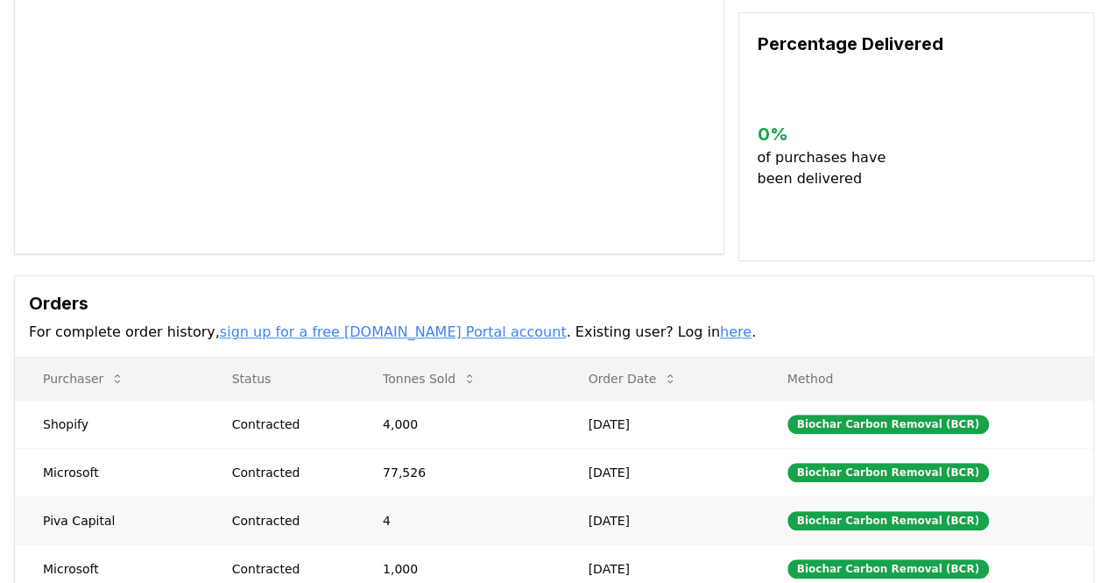
scroll to position [351, 0]
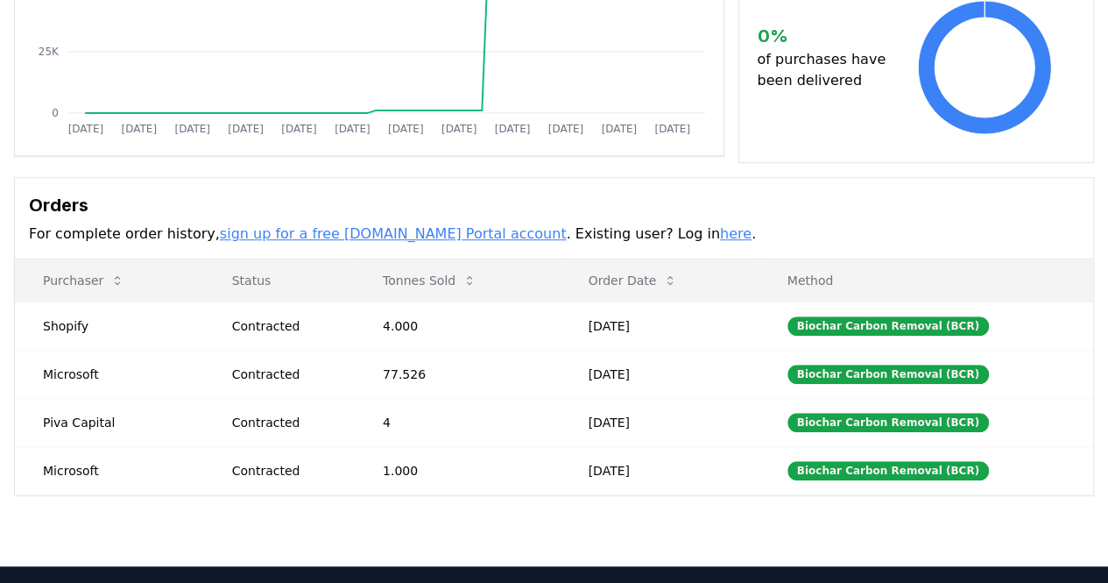
click at [391, 370] on td "77.526" at bounding box center [457, 374] width 205 height 48
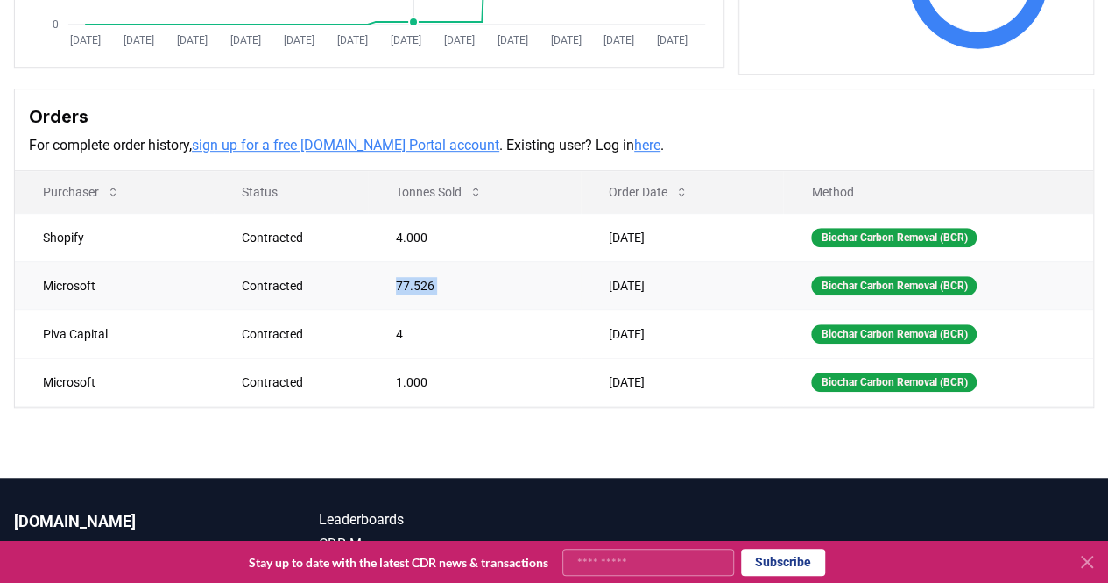
scroll to position [526, 0]
